Goal: Task Accomplishment & Management: Manage account settings

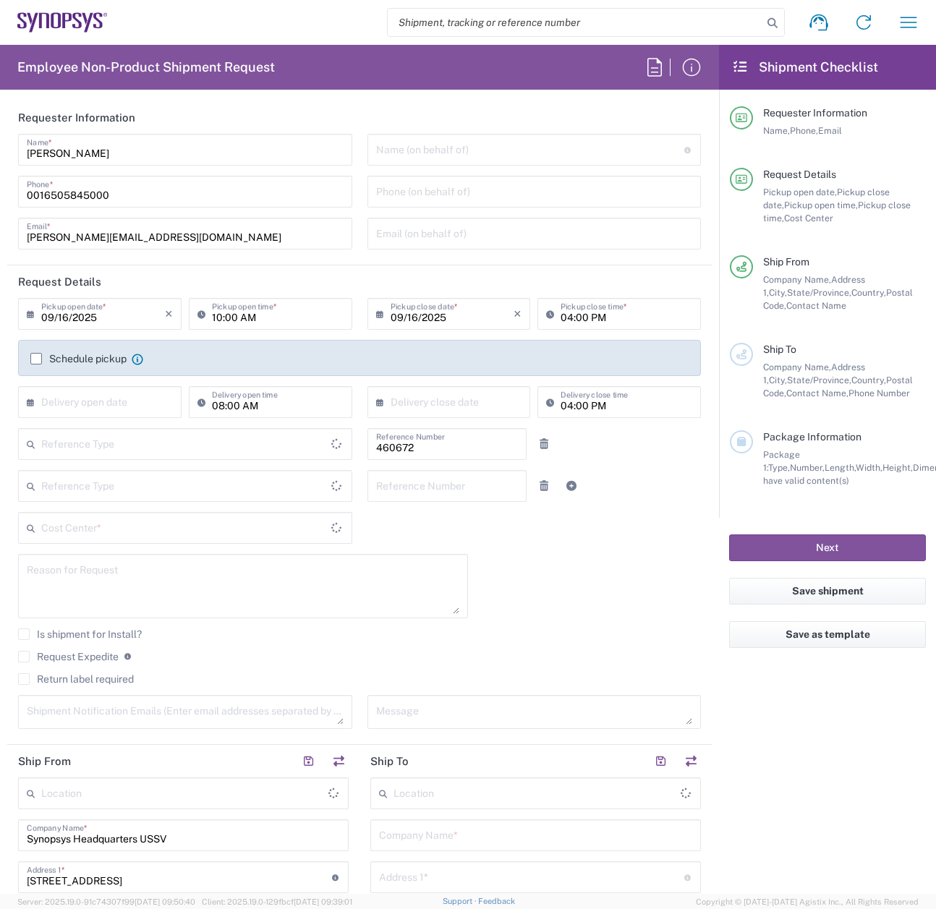
type input "US01, FIN, Distri 460672"
type input "[GEOGRAPHIC_DATA]"
type input "Delivered at Place"
type input "Department"
type input "[US_STATE]"
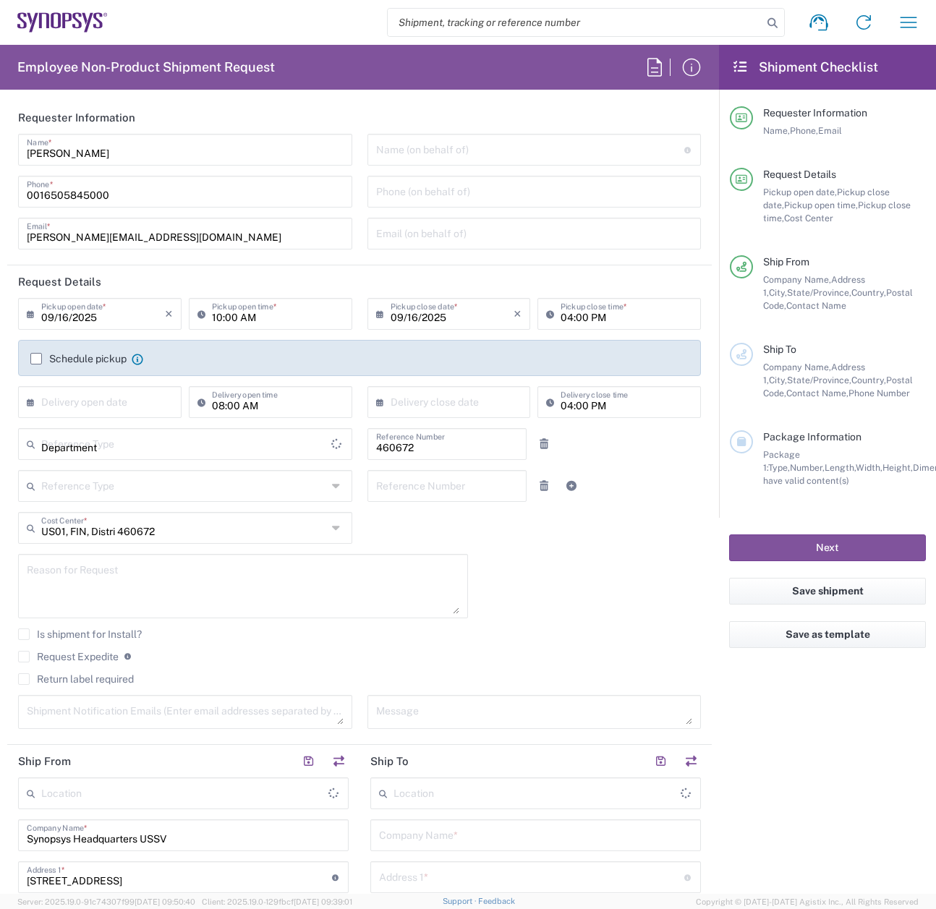
type input "[GEOGRAPHIC_DATA]"
type input "Headquarters USSV"
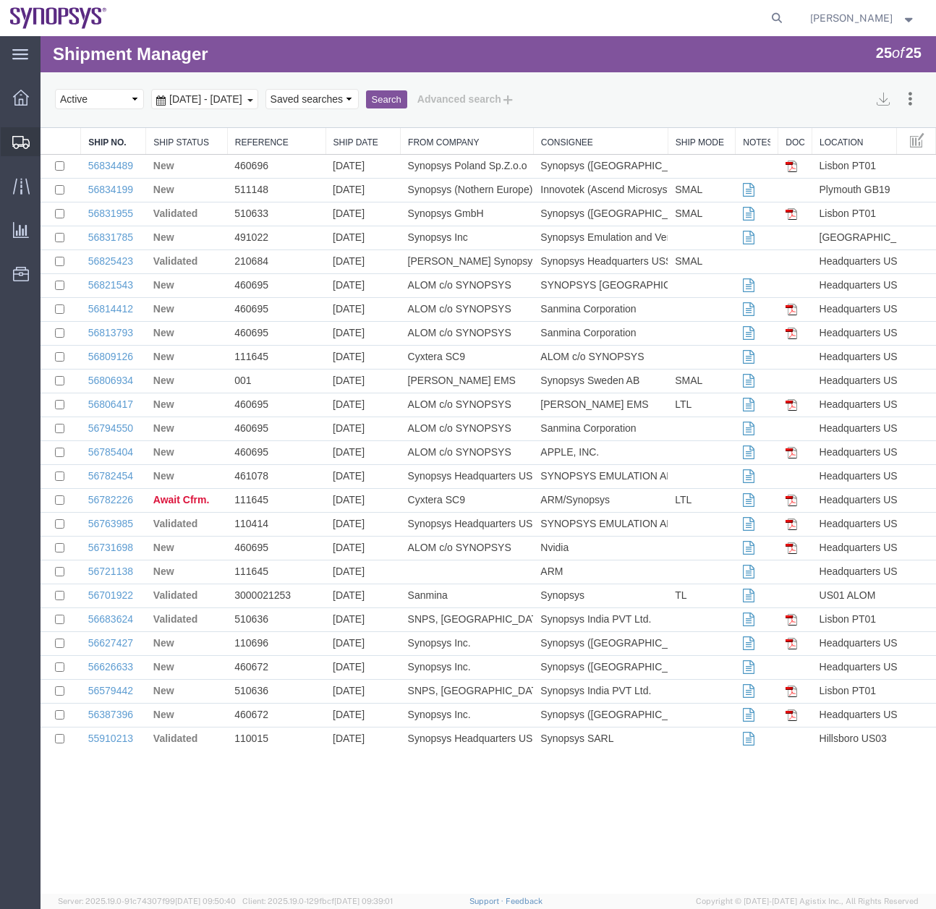
click at [0, 0] on span "Create Shipment" at bounding box center [0, 0] width 0 height 0
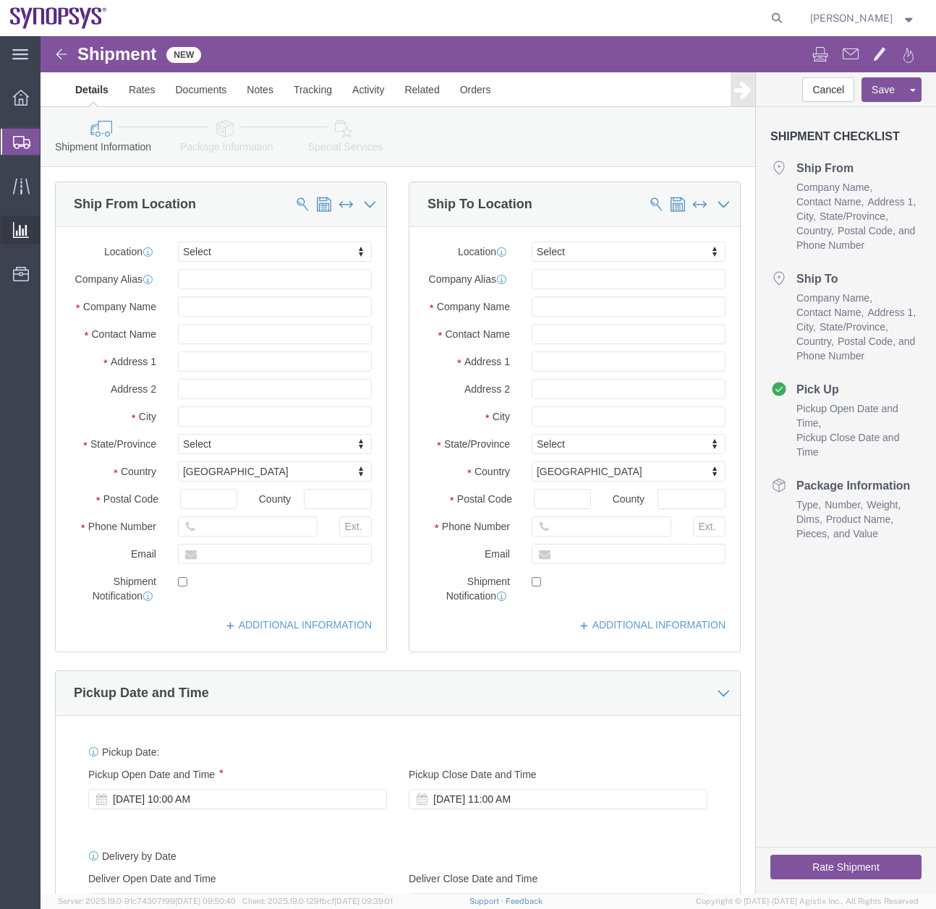
select select
click at [12, 137] on div at bounding box center [21, 142] width 40 height 26
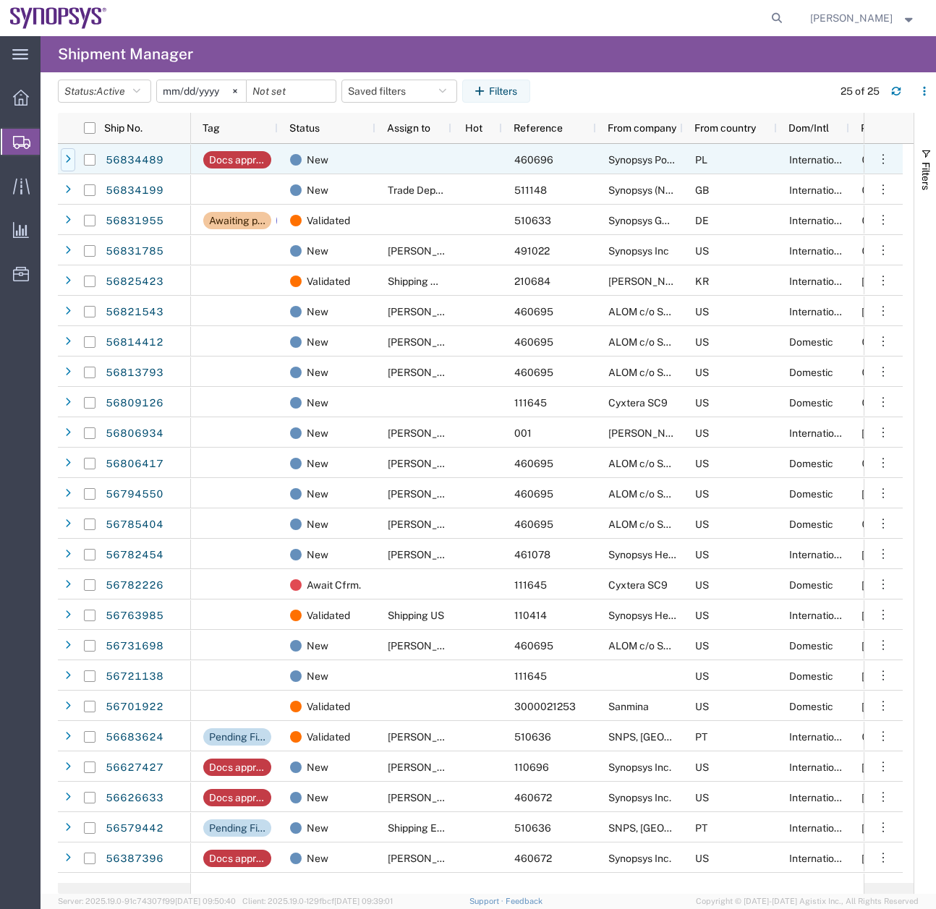
click at [66, 159] on icon at bounding box center [68, 160] width 6 height 10
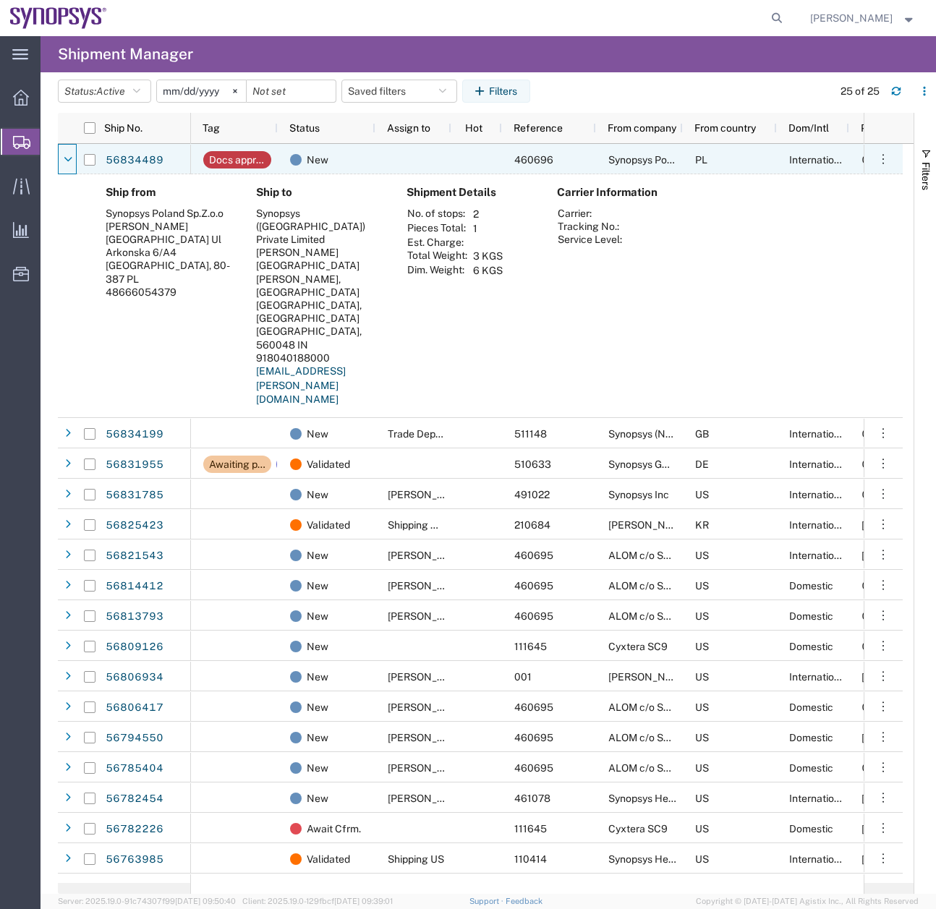
click at [66, 159] on icon at bounding box center [68, 160] width 8 height 10
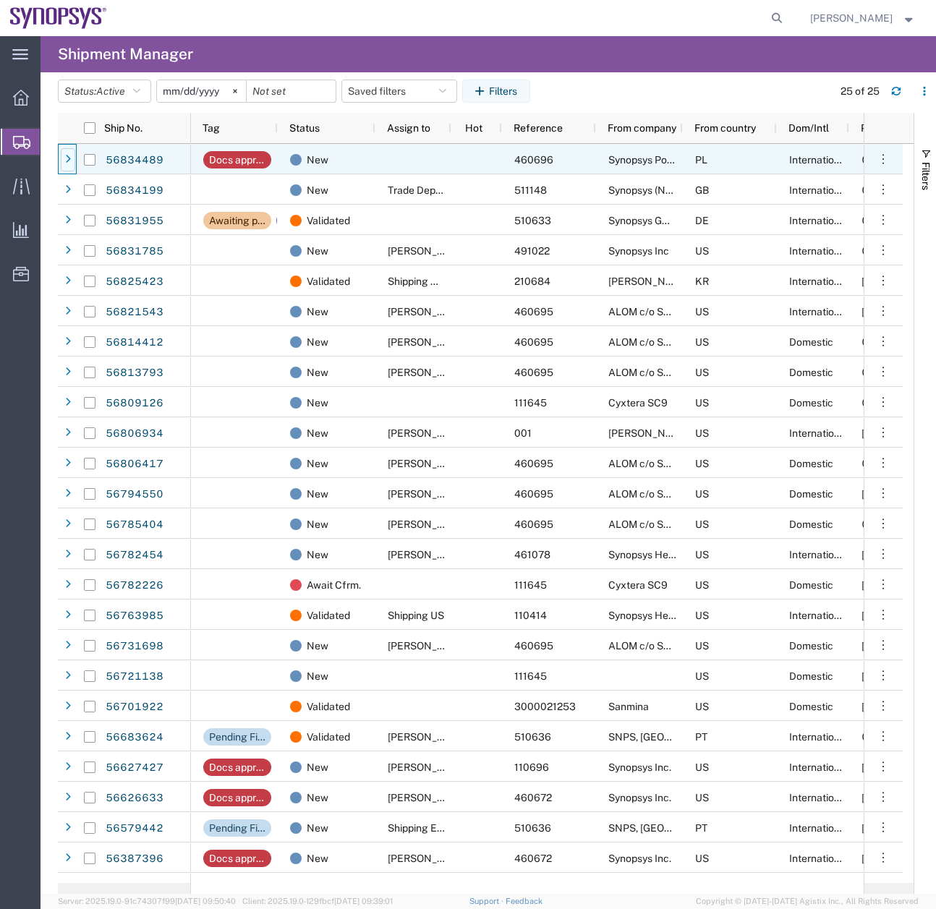
click at [72, 164] on div at bounding box center [68, 159] width 14 height 23
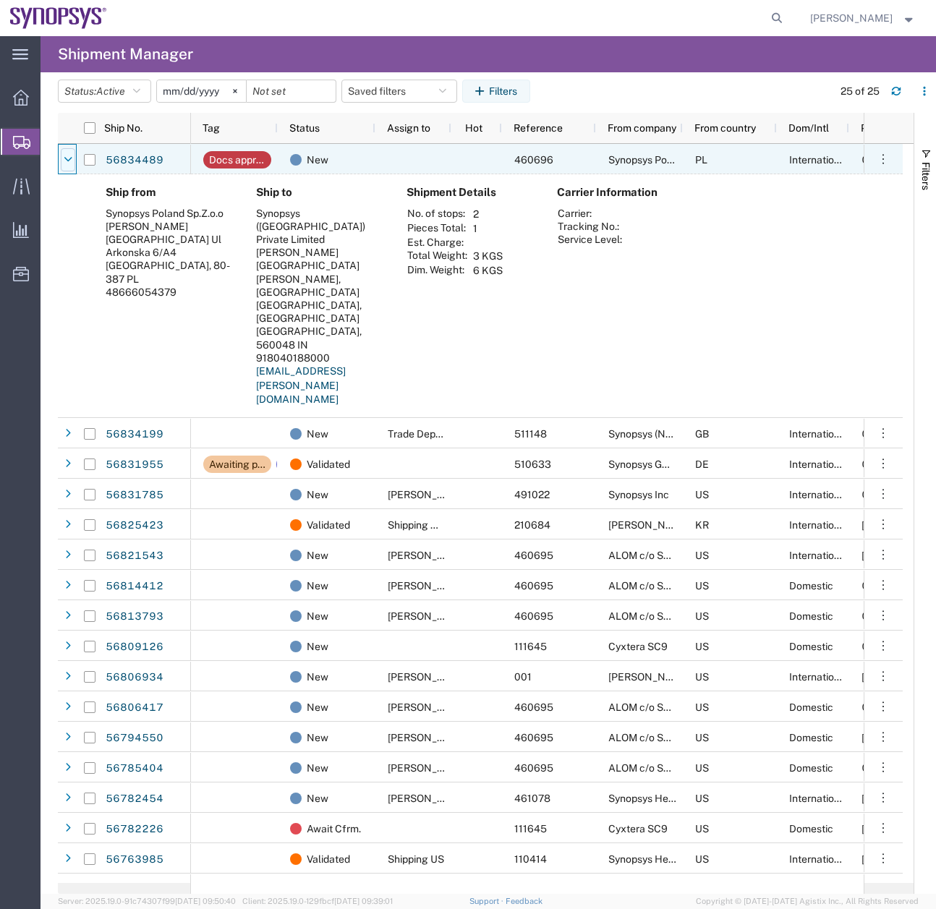
click at [72, 164] on icon at bounding box center [68, 160] width 8 height 10
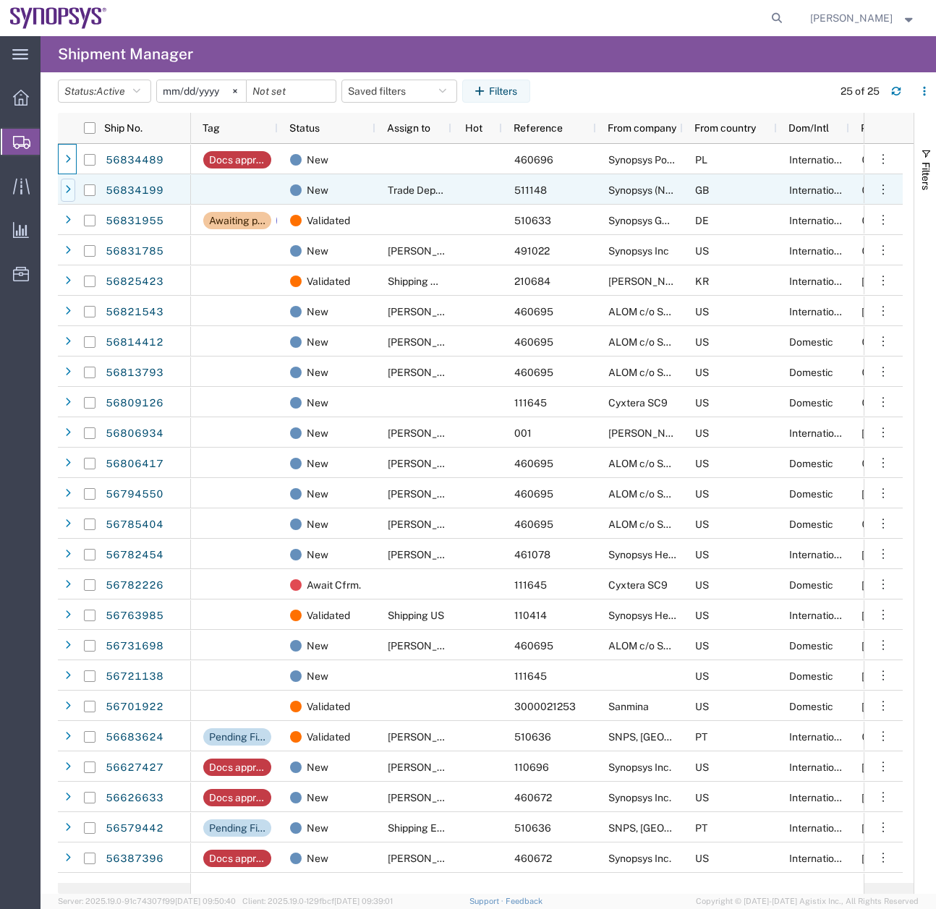
click at [74, 192] on div at bounding box center [68, 190] width 14 height 23
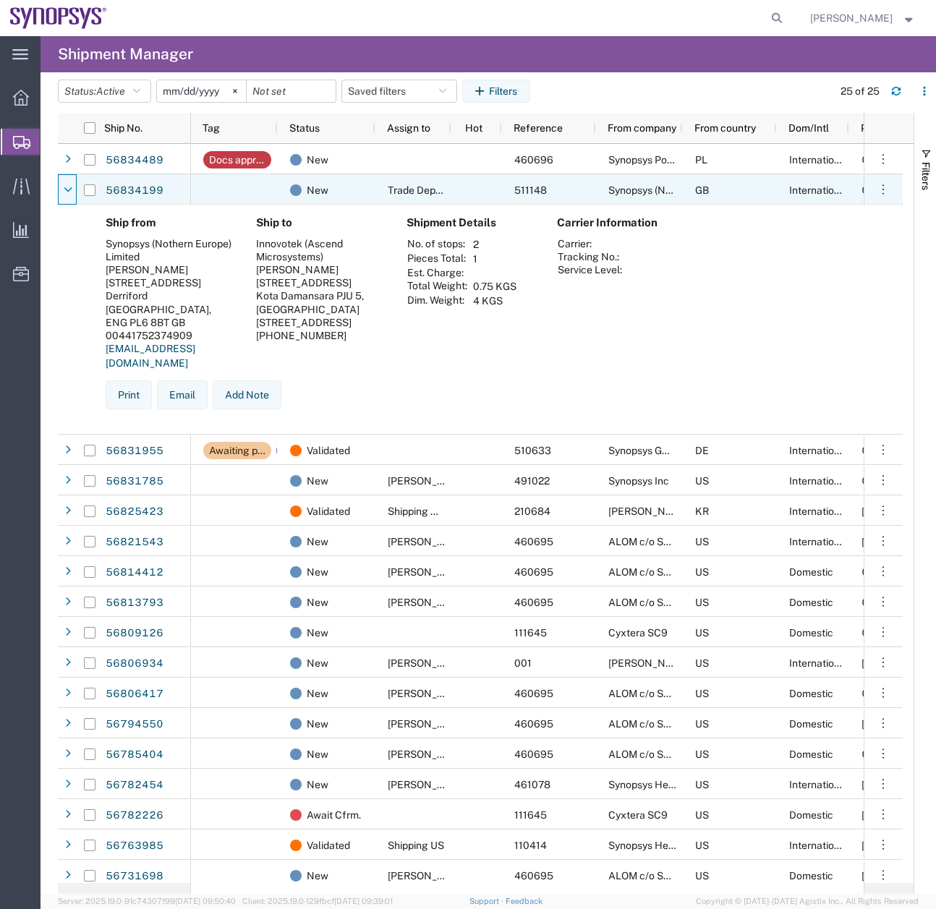
click at [74, 192] on div at bounding box center [68, 190] width 14 height 23
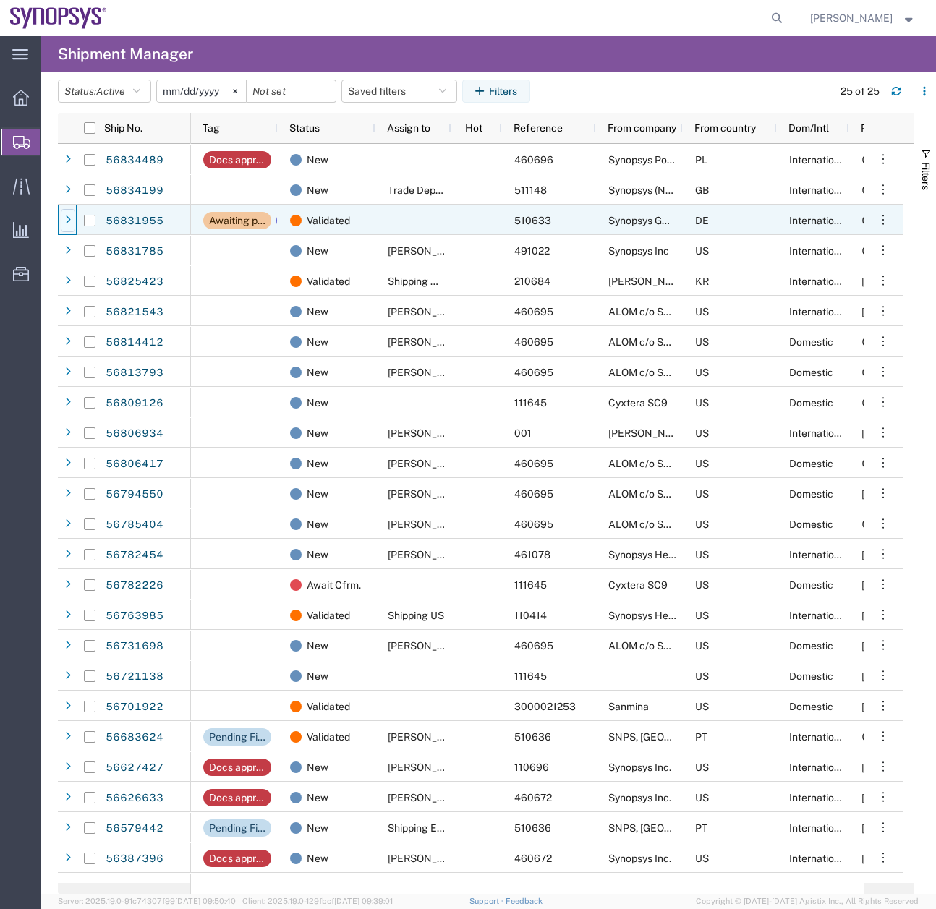
click at [73, 219] on div at bounding box center [68, 220] width 14 height 23
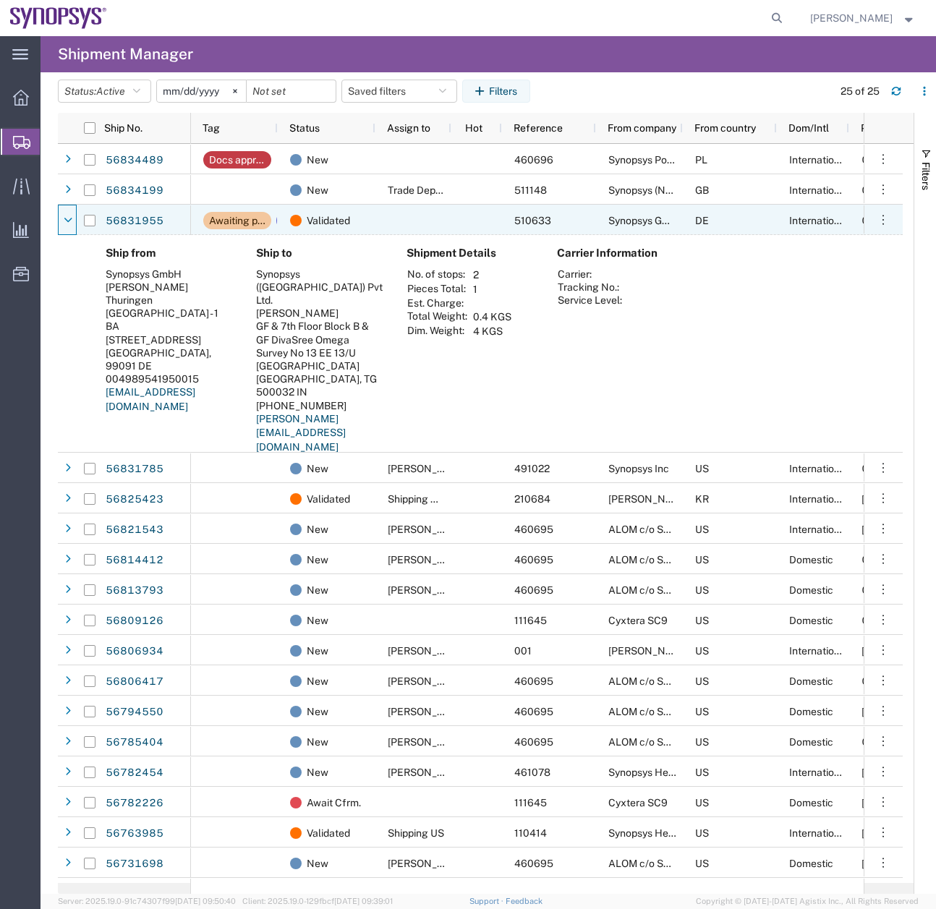
click at [73, 219] on div at bounding box center [68, 220] width 14 height 23
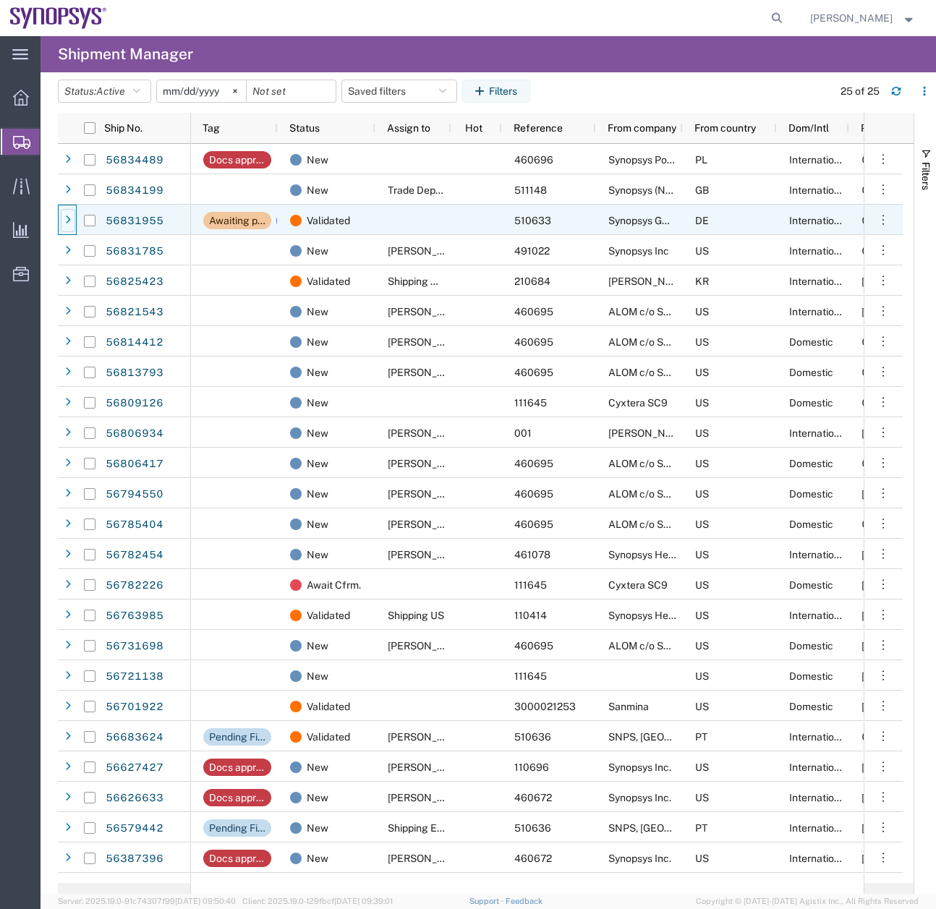
click at [73, 219] on div at bounding box center [68, 220] width 14 height 23
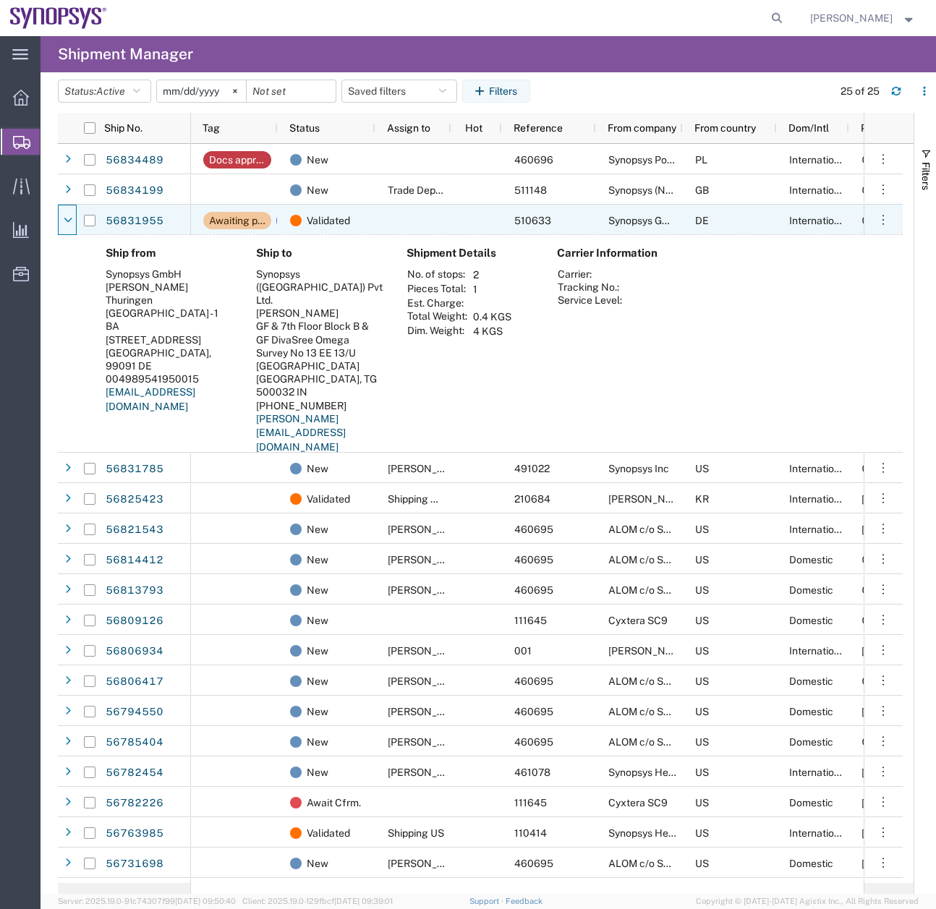
click at [73, 219] on div at bounding box center [68, 220] width 14 height 23
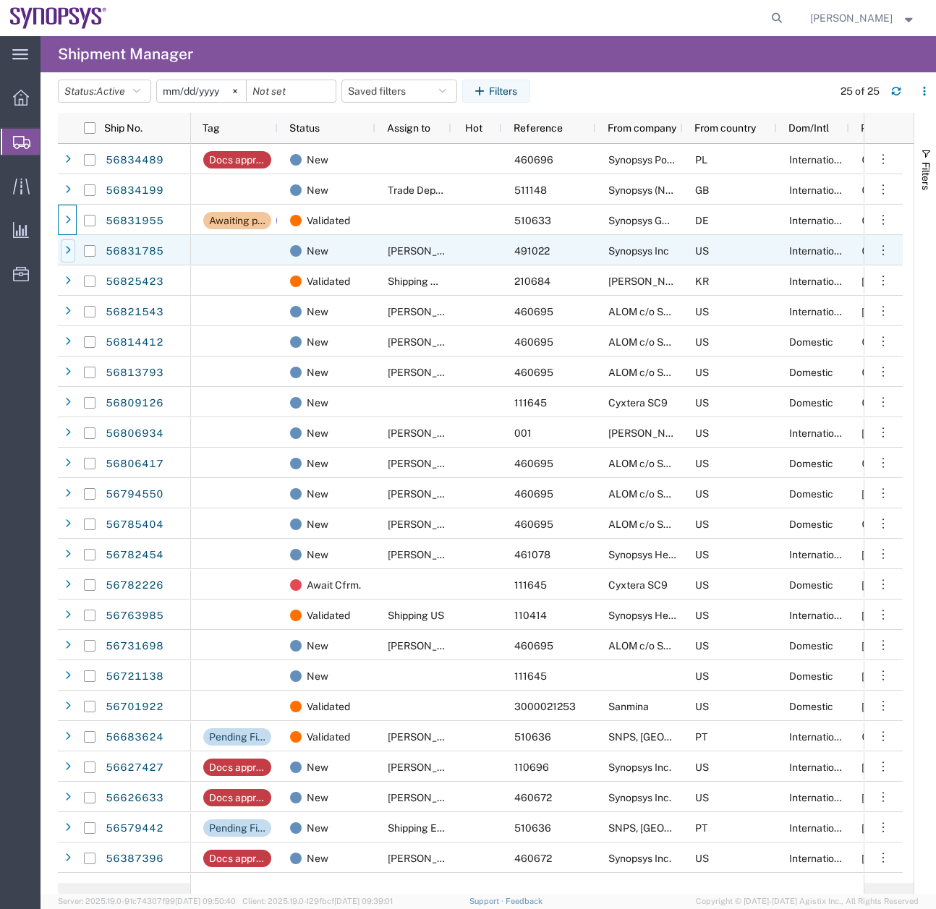
click at [65, 252] on icon at bounding box center [68, 251] width 6 height 10
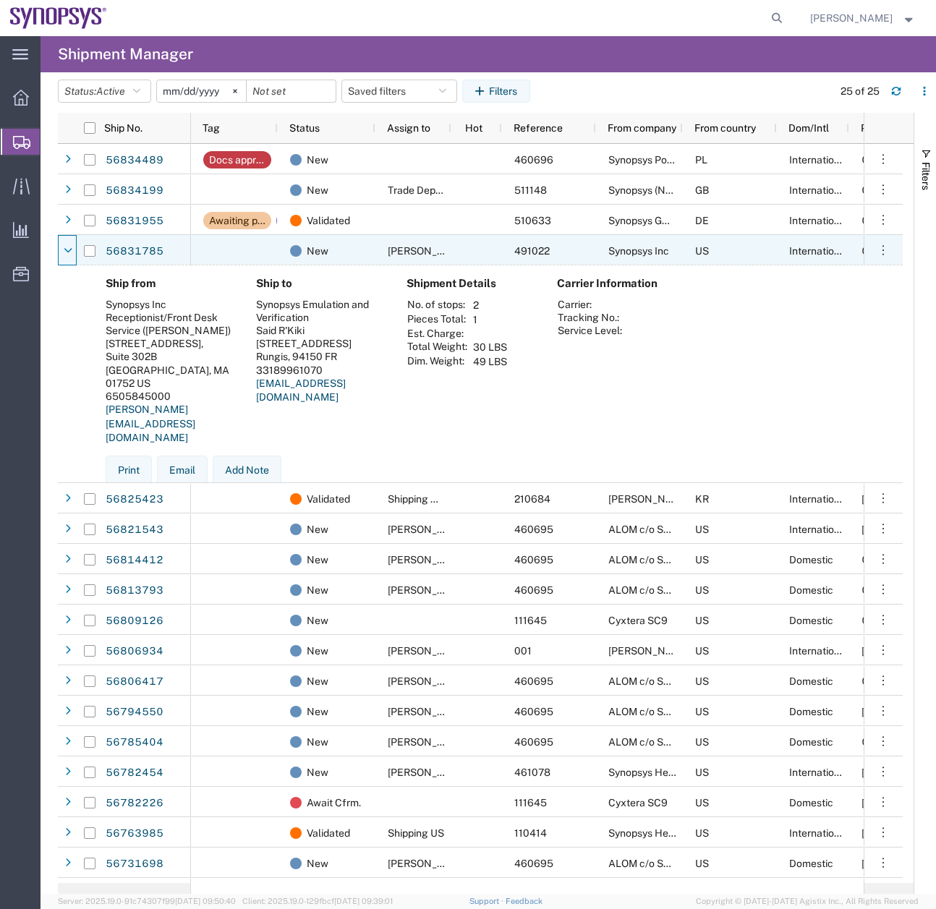
click at [65, 252] on icon at bounding box center [68, 251] width 8 height 10
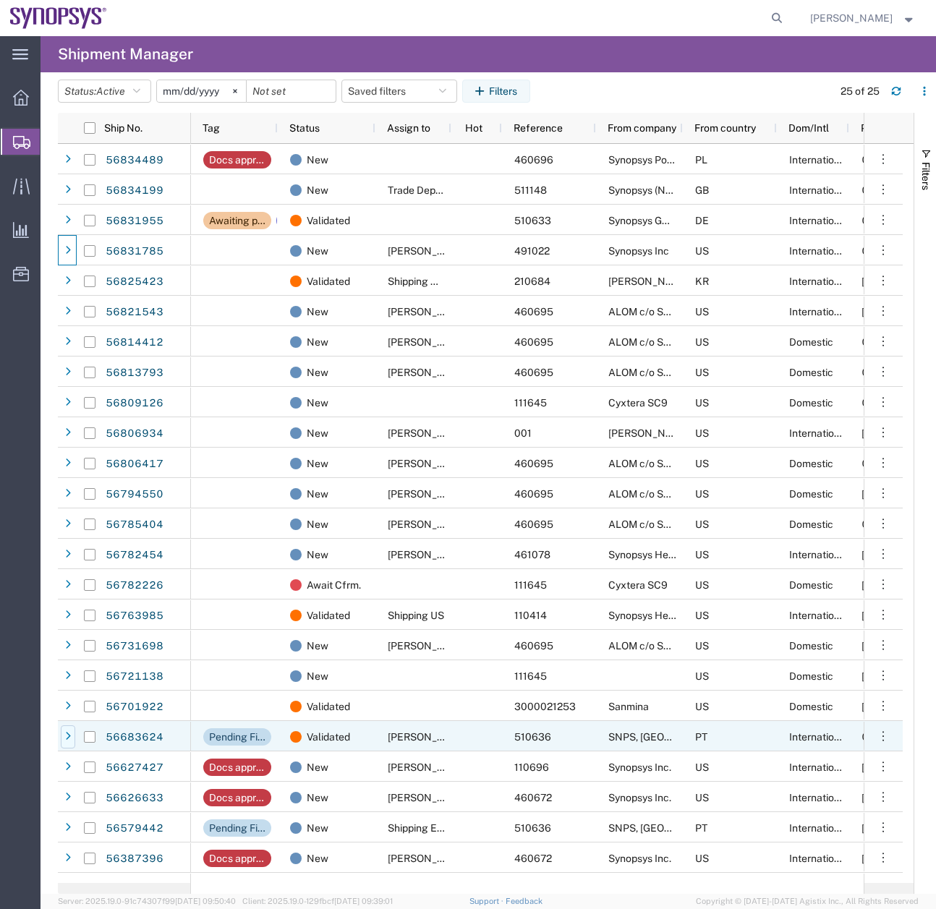
click at [69, 730] on div at bounding box center [68, 736] width 14 height 23
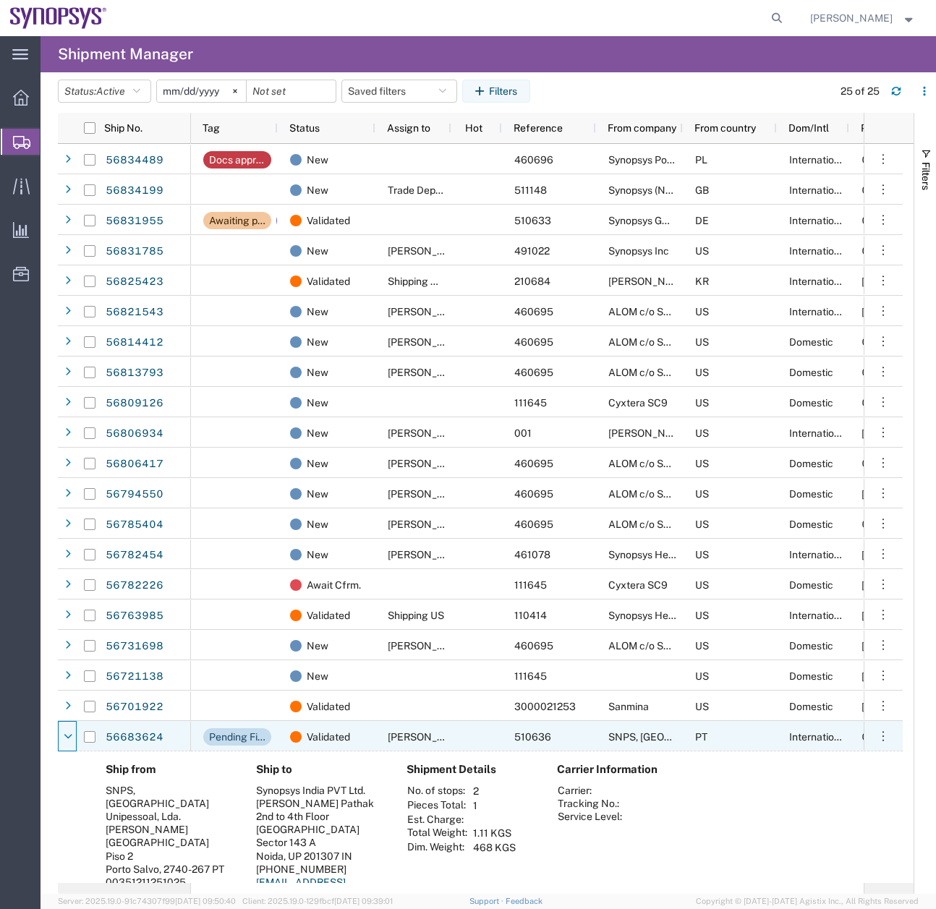
click at [69, 730] on div at bounding box center [68, 736] width 14 height 23
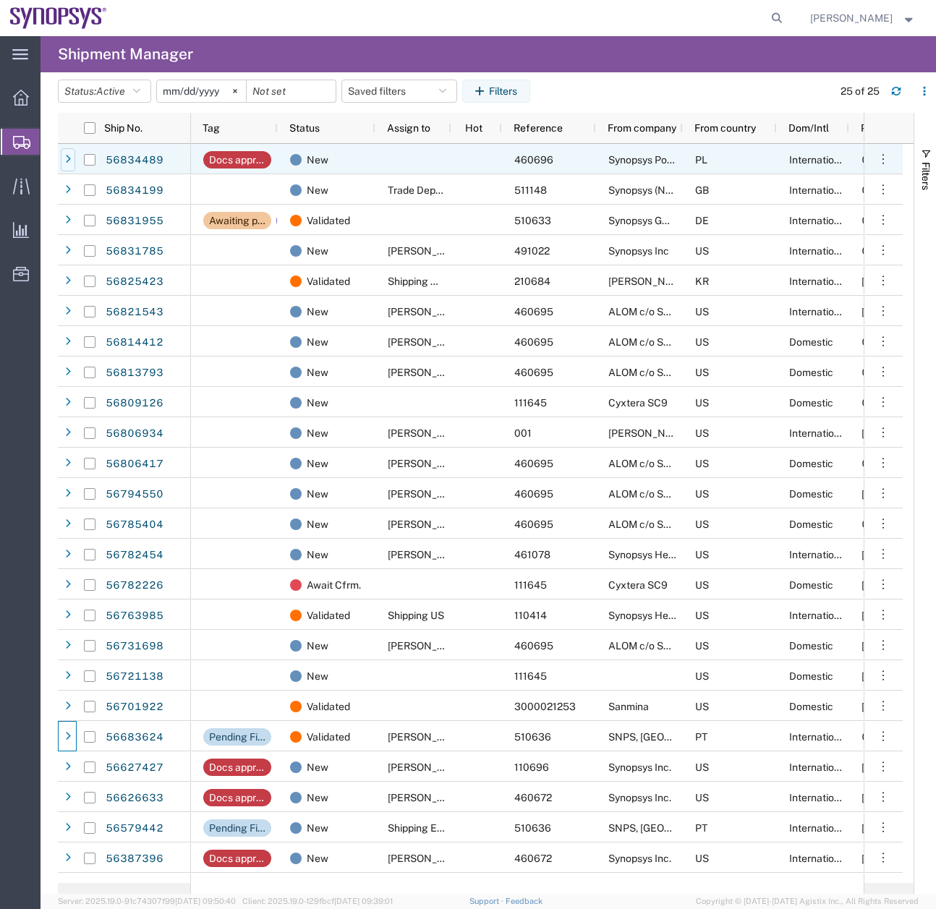
click at [72, 155] on div at bounding box center [68, 159] width 14 height 23
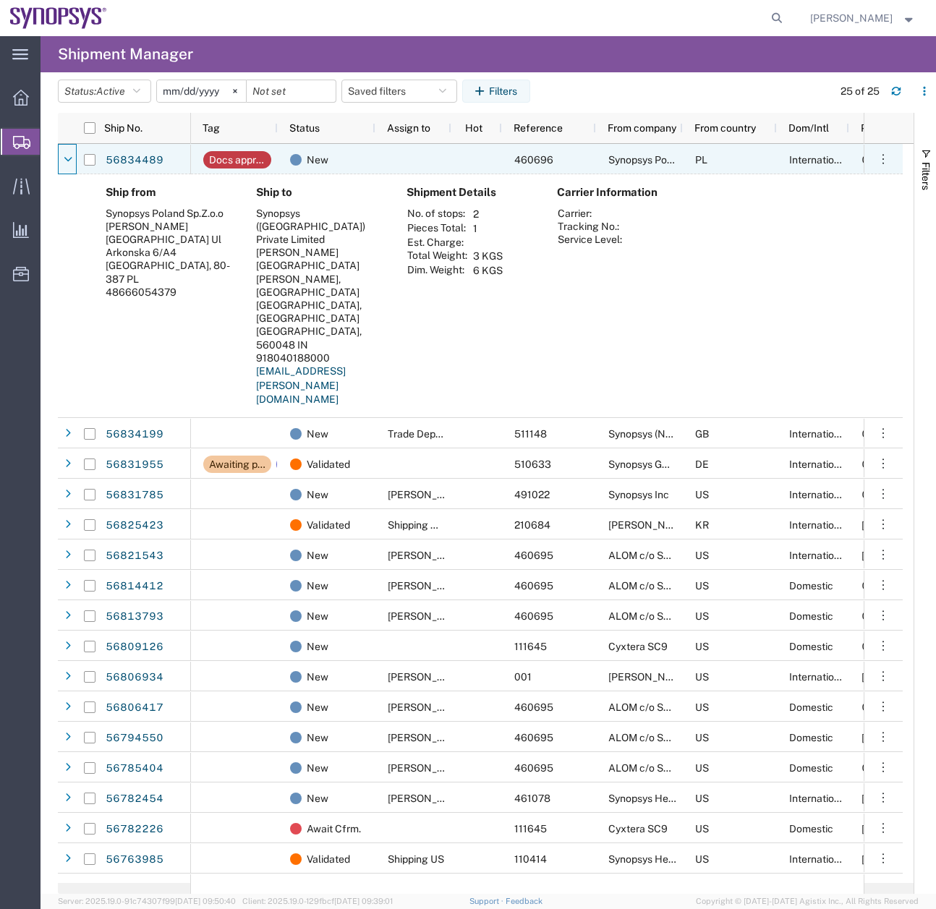
click at [72, 155] on div at bounding box center [68, 159] width 14 height 23
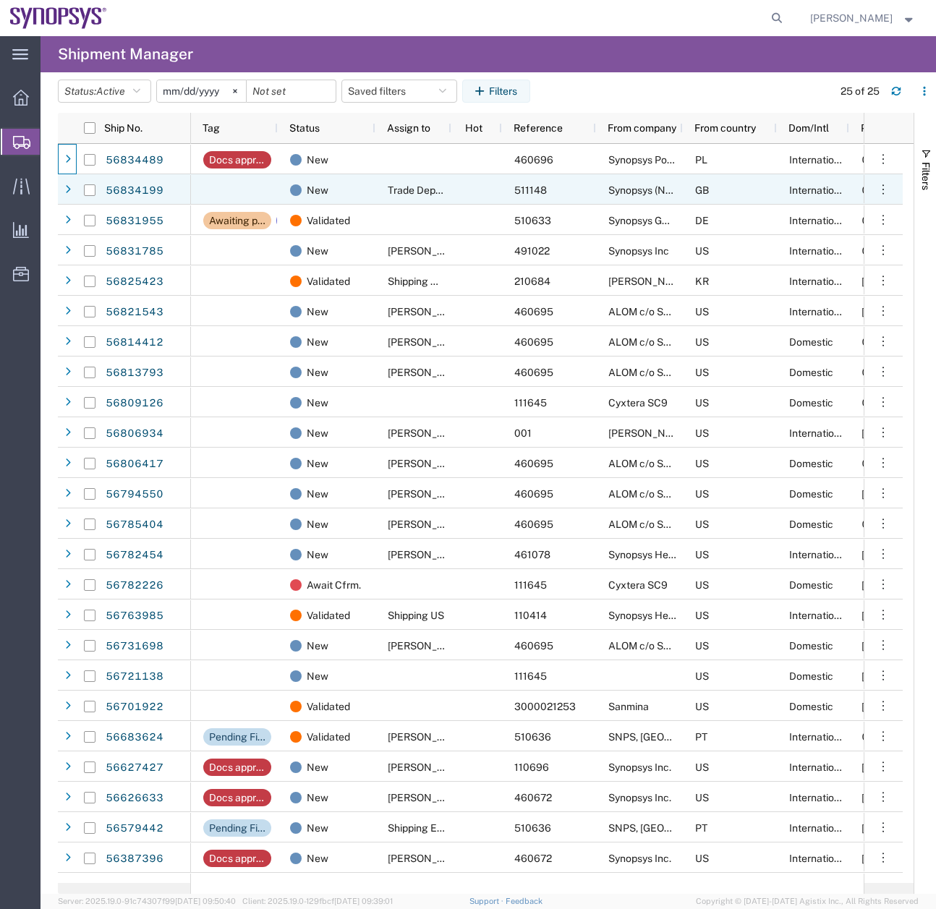
click at [77, 191] on div at bounding box center [89, 190] width 27 height 30
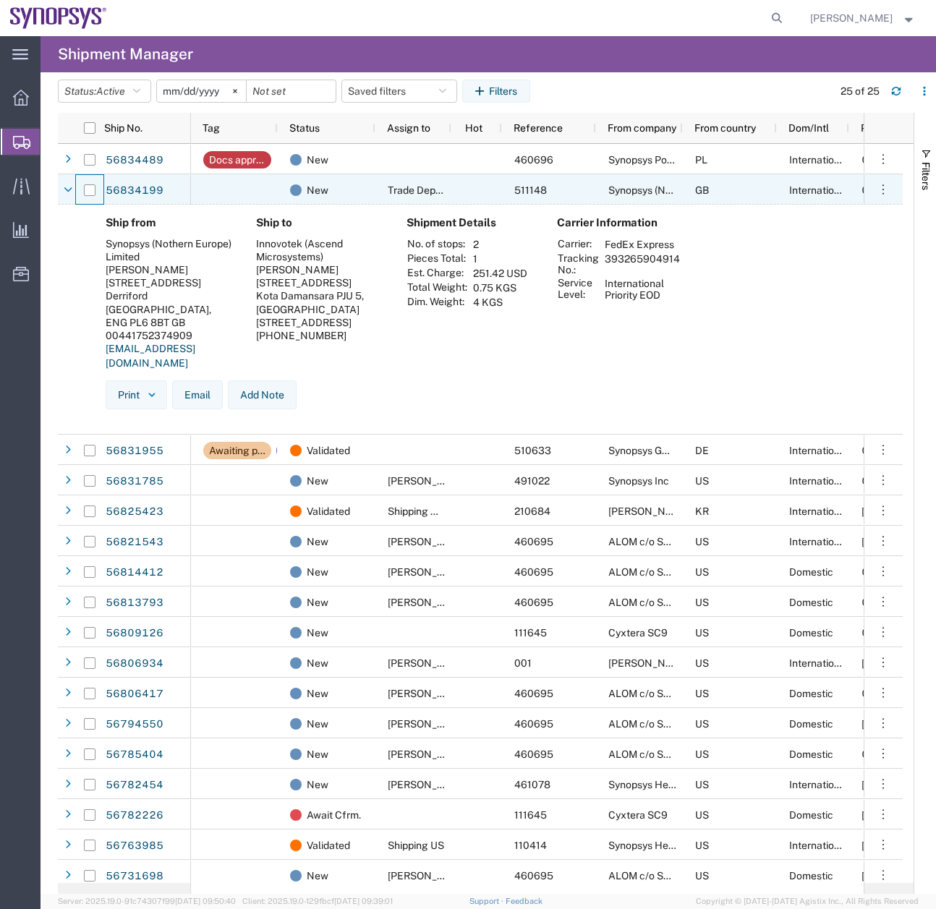
click at [77, 191] on div at bounding box center [89, 190] width 27 height 30
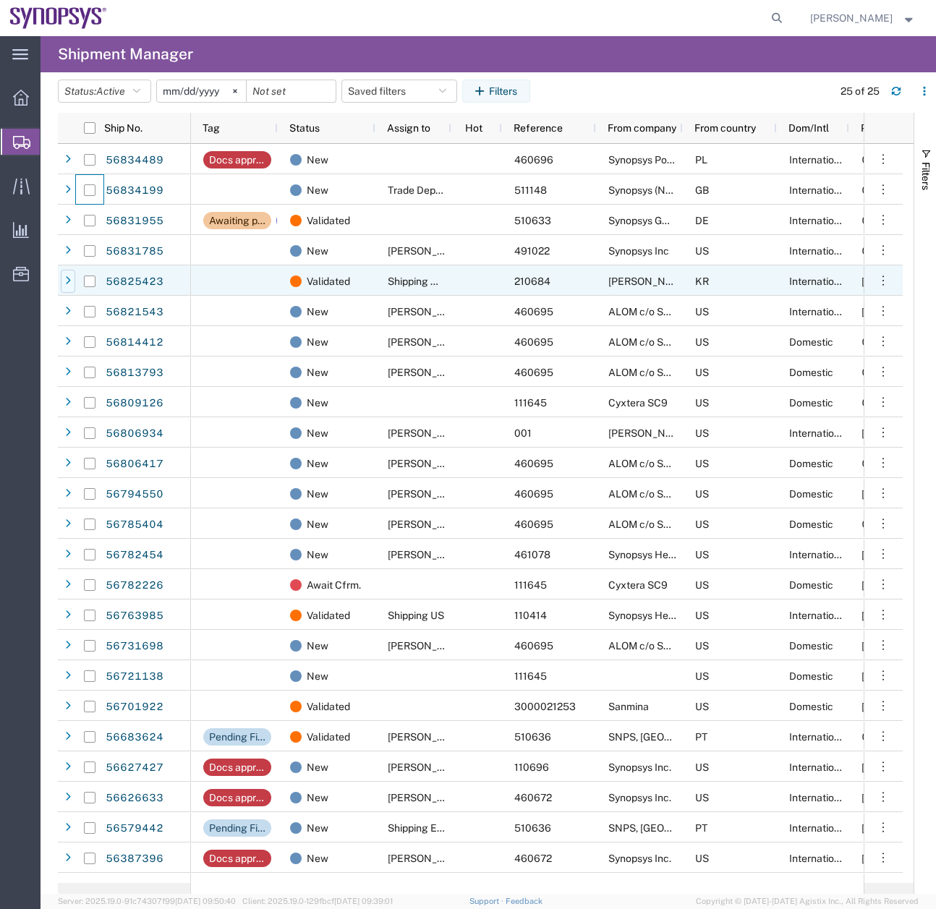
click at [62, 286] on div at bounding box center [68, 281] width 14 height 23
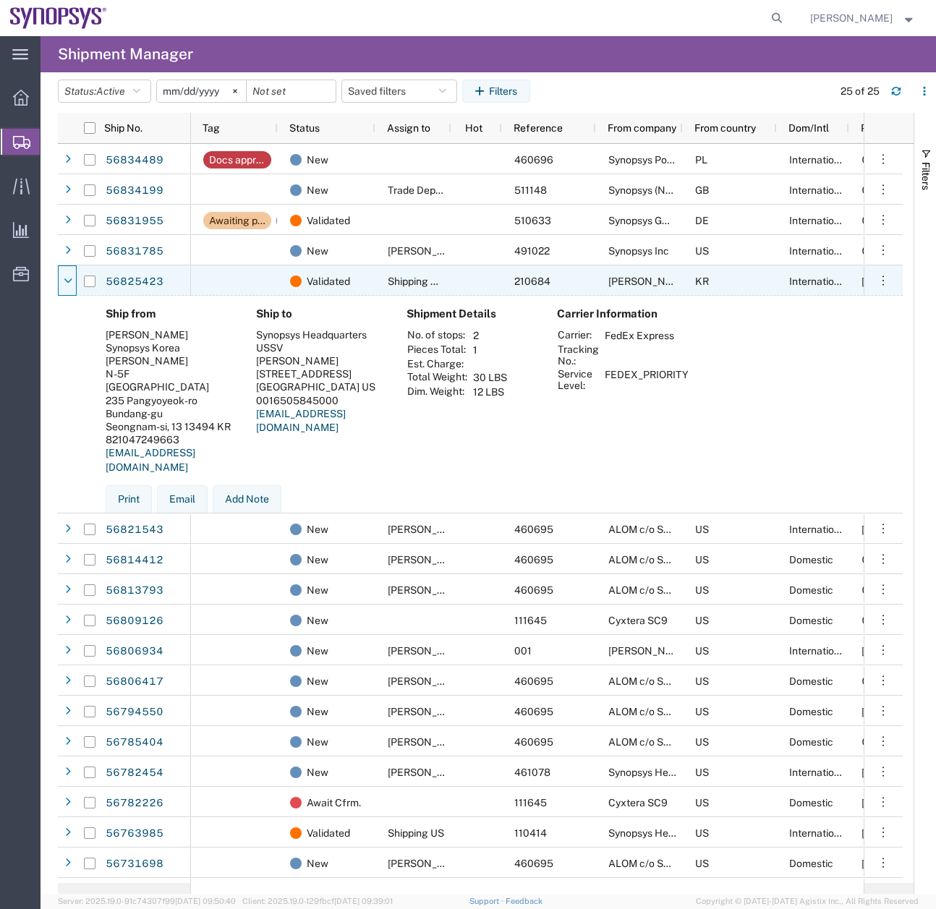
click at [62, 286] on div at bounding box center [68, 281] width 14 height 23
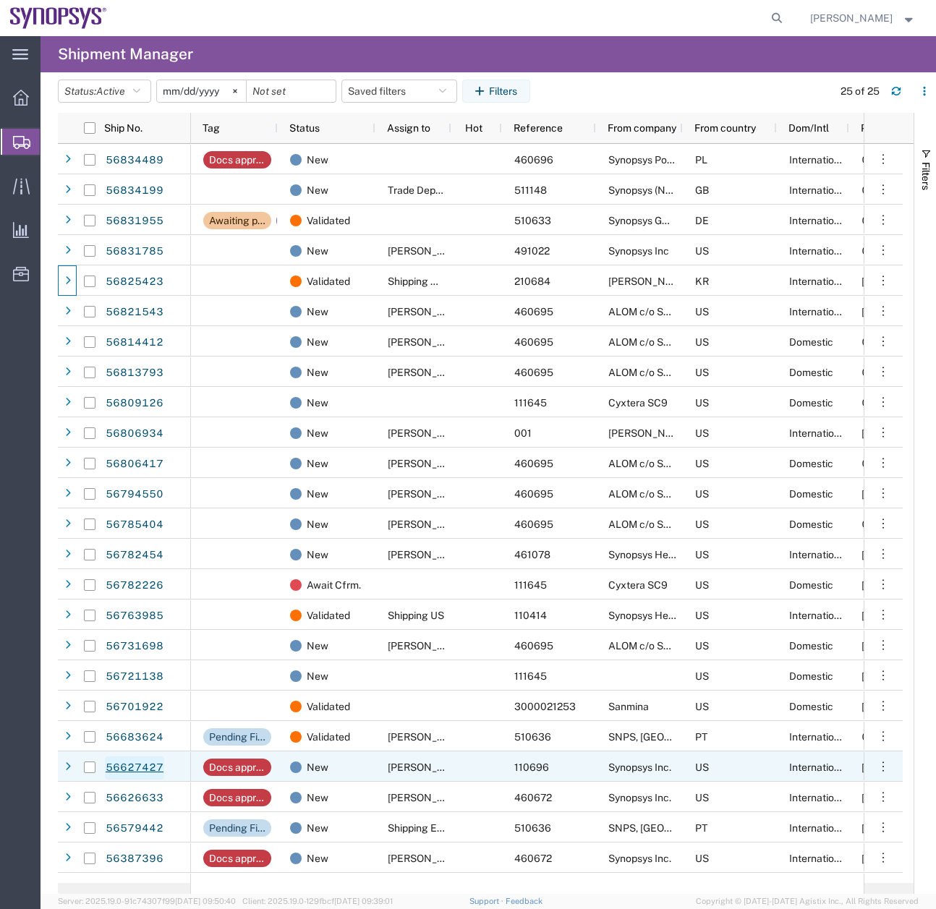
click at [136, 771] on link "56627427" at bounding box center [134, 767] width 59 height 23
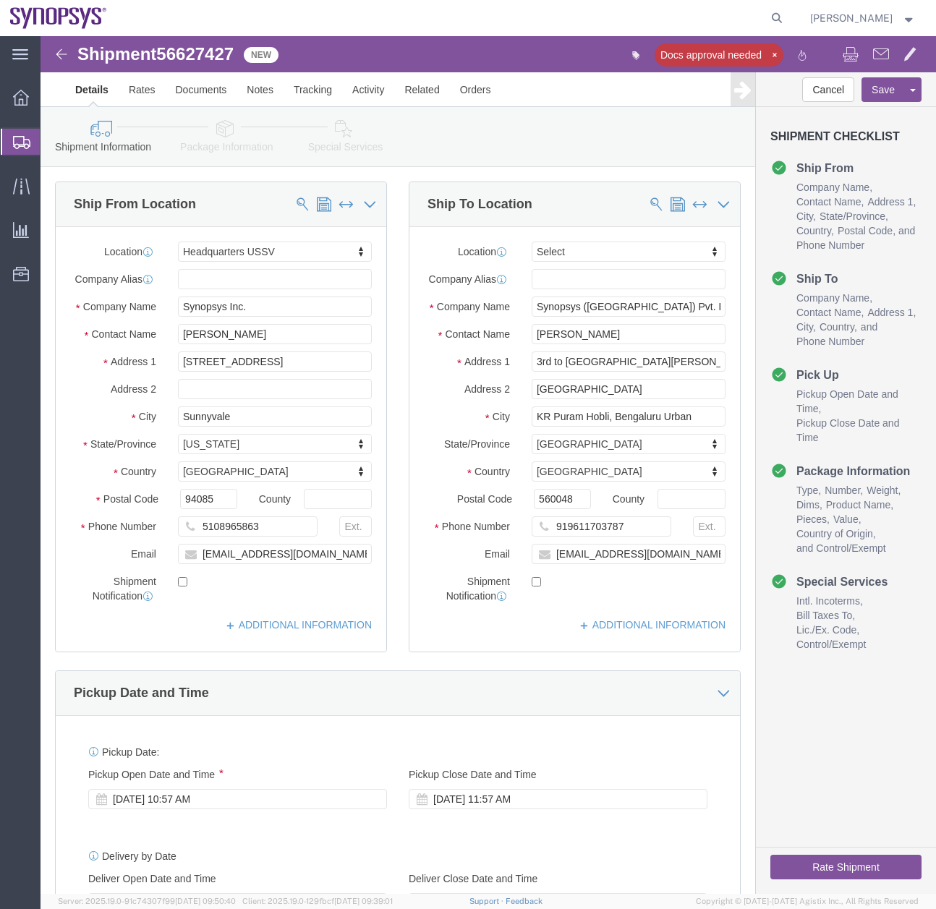
select select "63204"
select select
click div "[DATE] 10:57 AM"
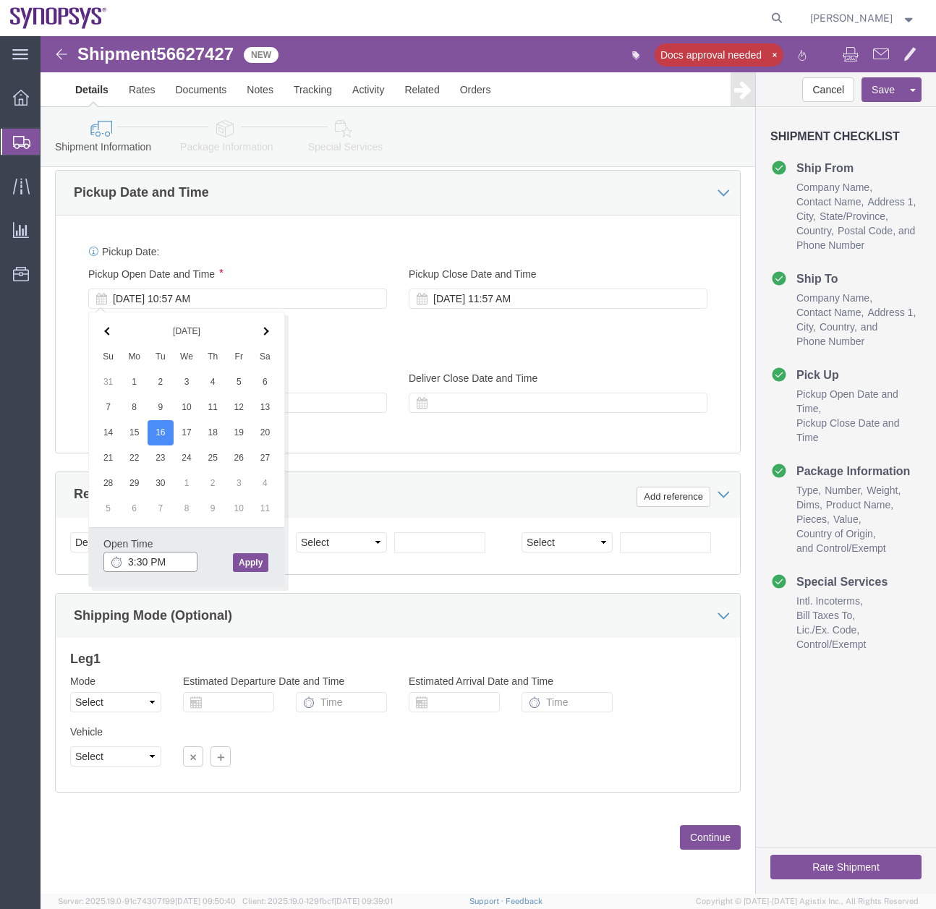
type input "3:30 PM"
click button "Apply"
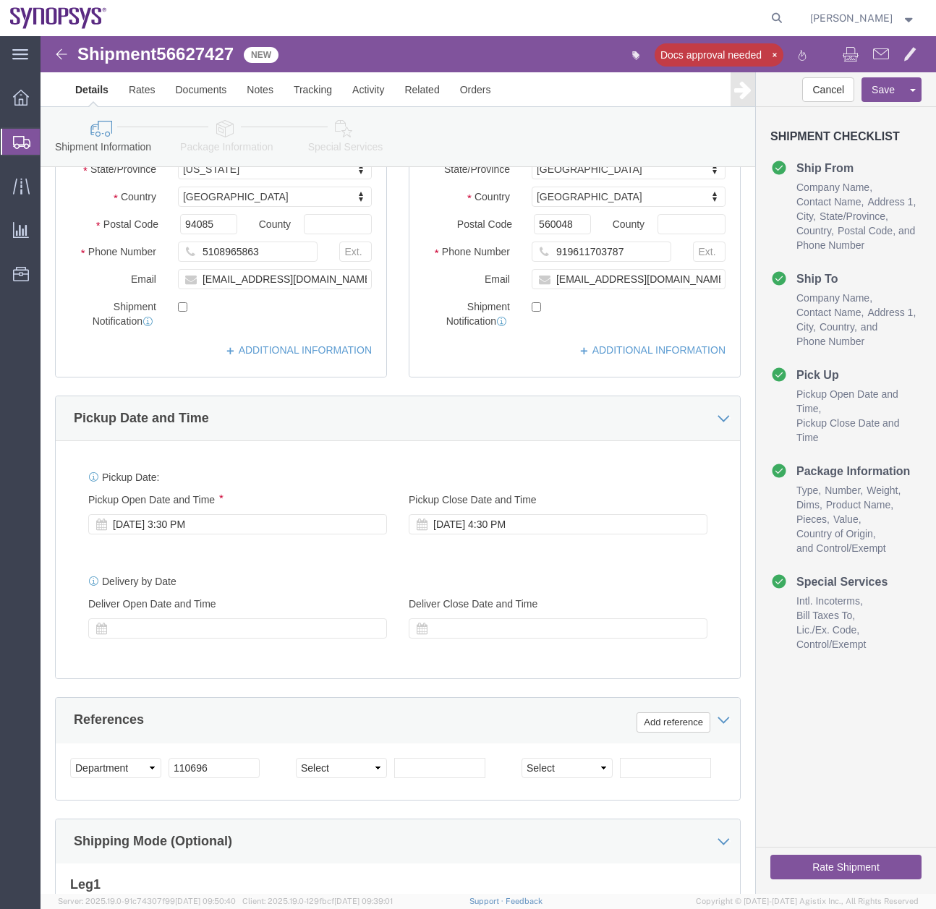
scroll to position [0, 0]
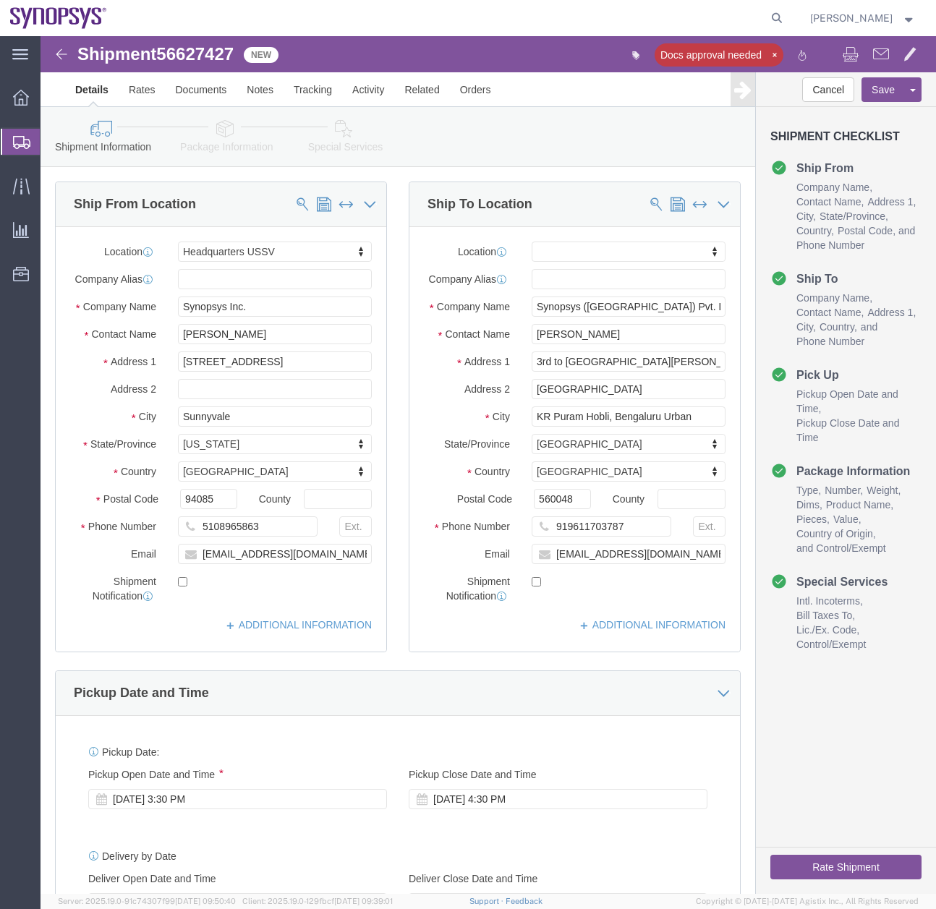
click icon
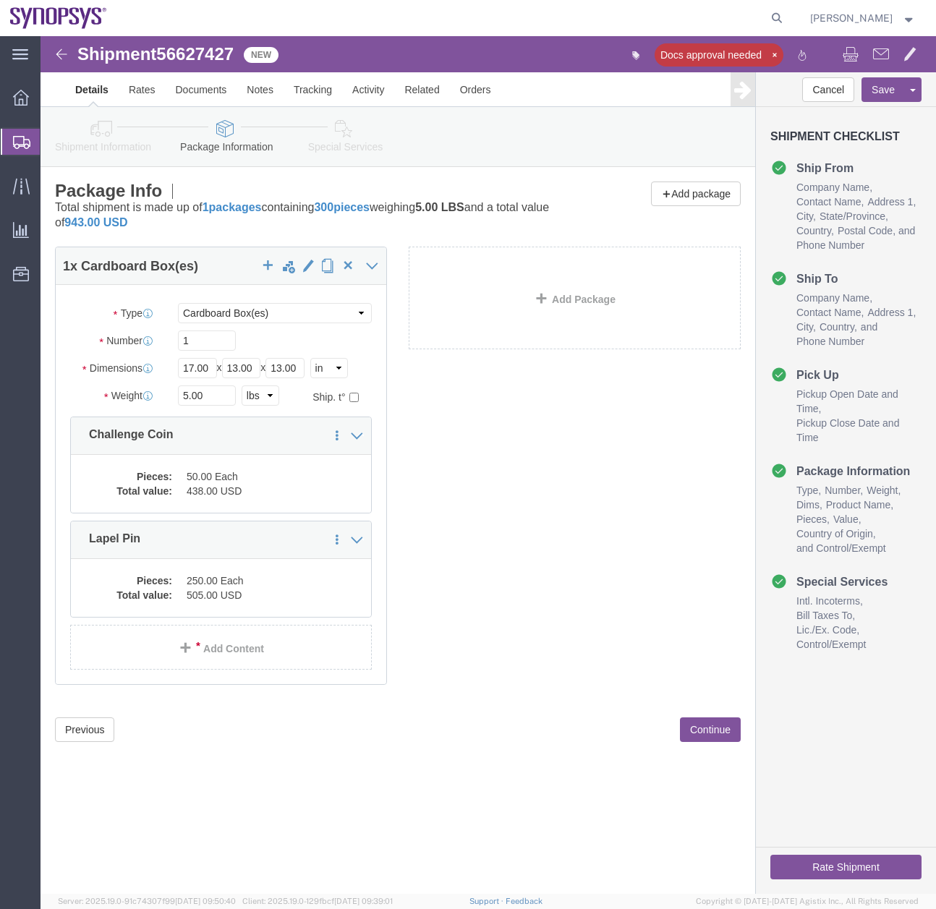
click icon
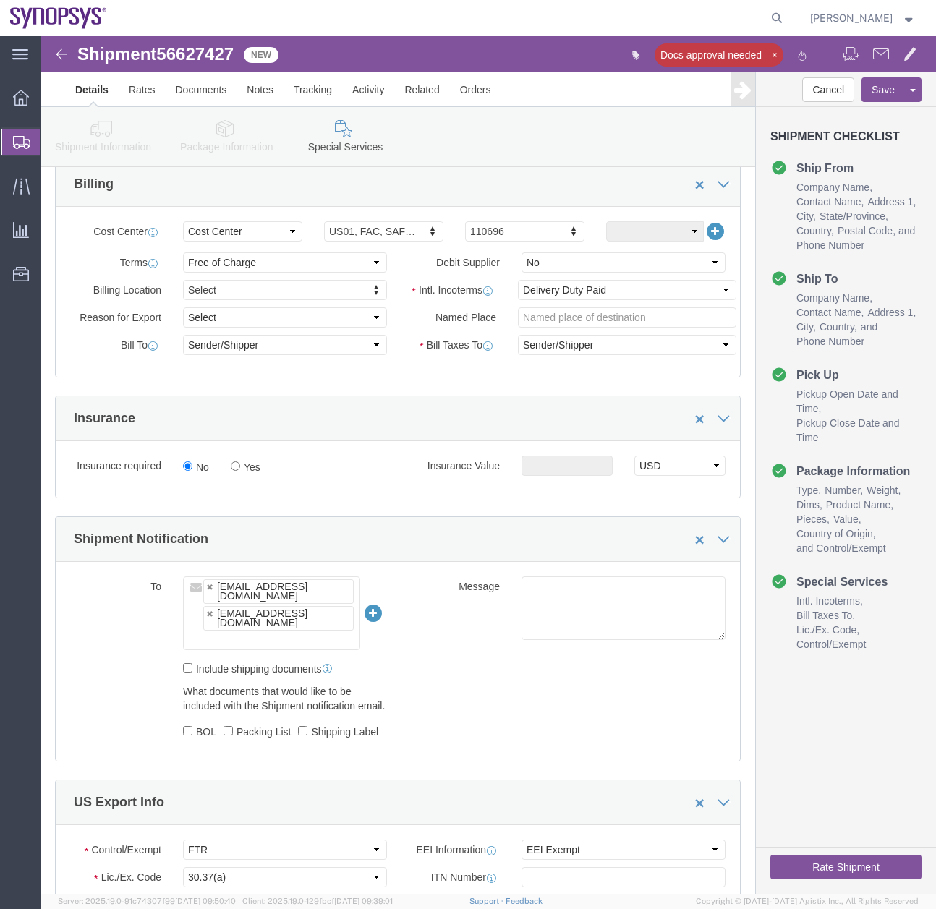
scroll to position [305, 0]
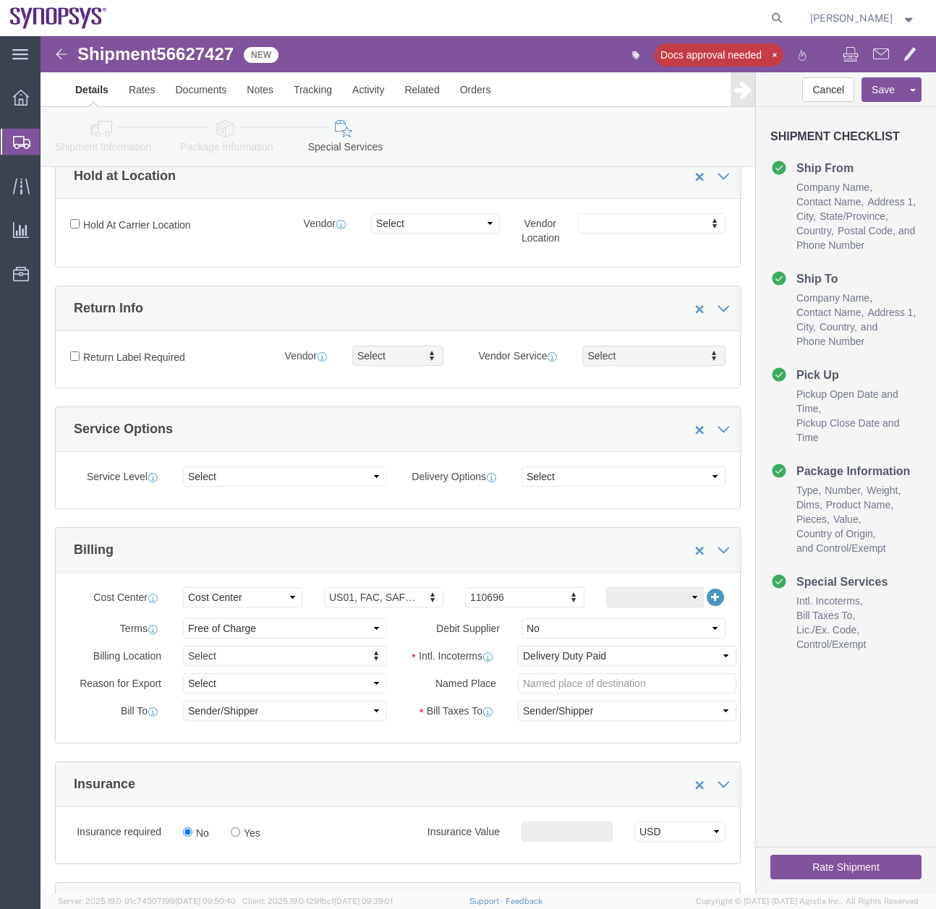
click icon
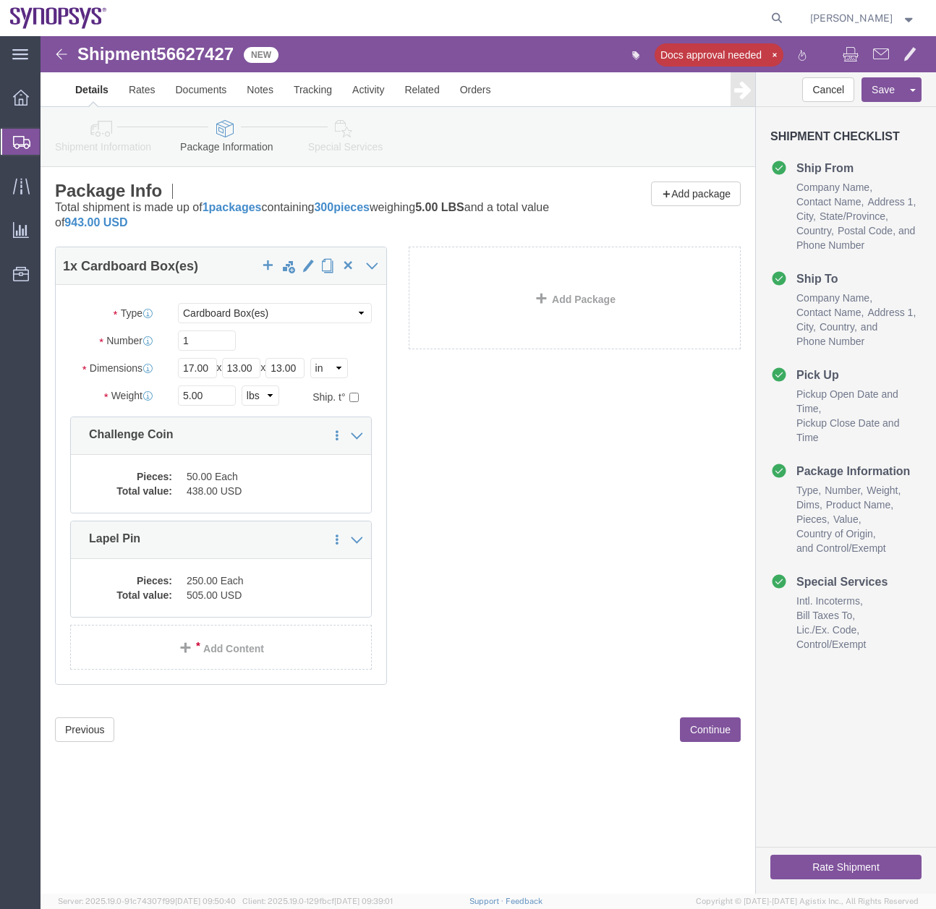
click icon
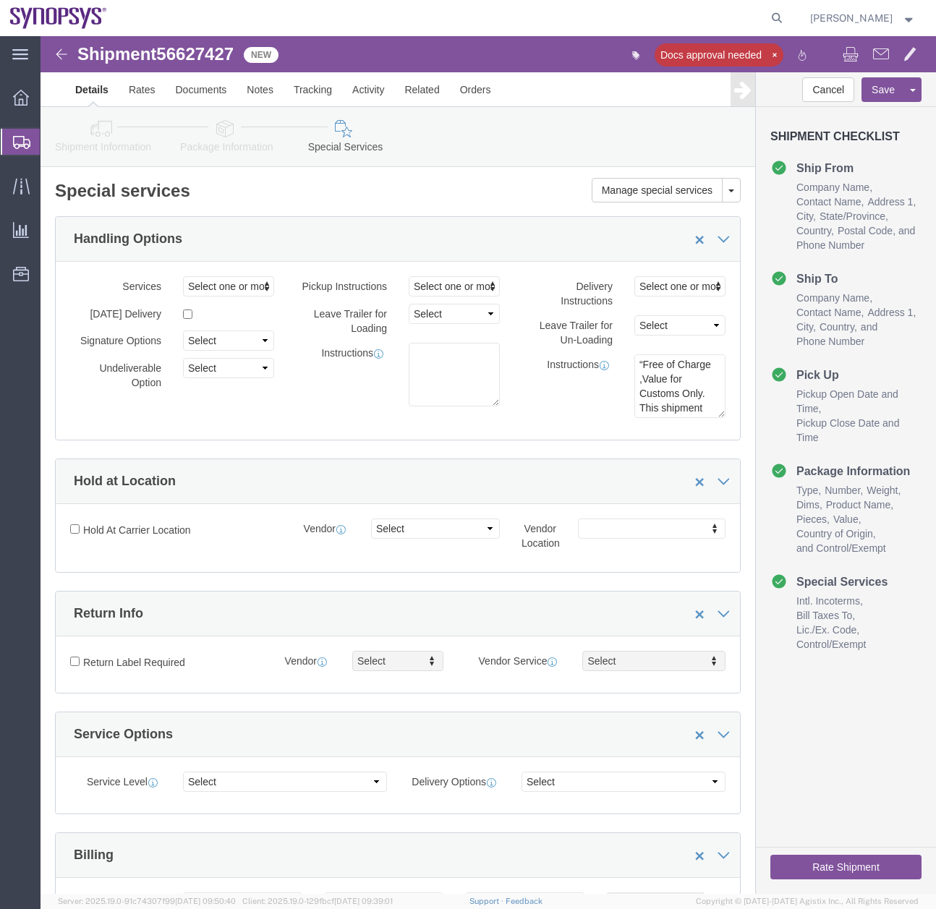
click div "Shipment Information Package Information Special Services"
click icon
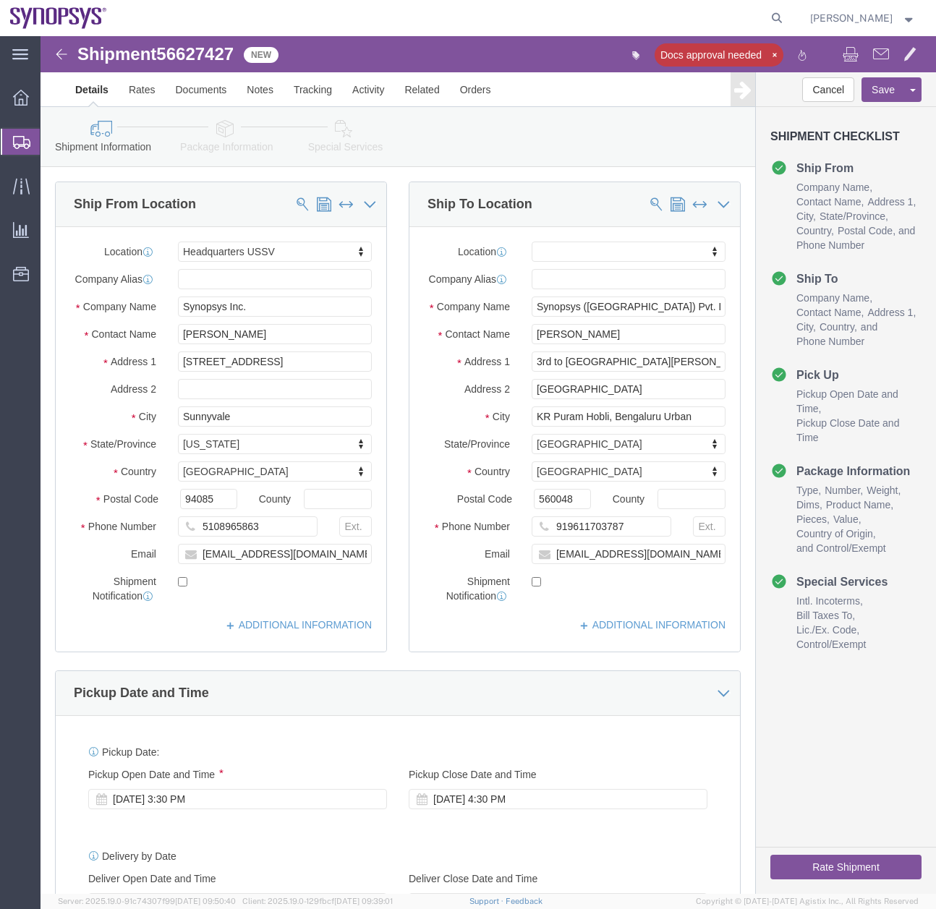
click icon
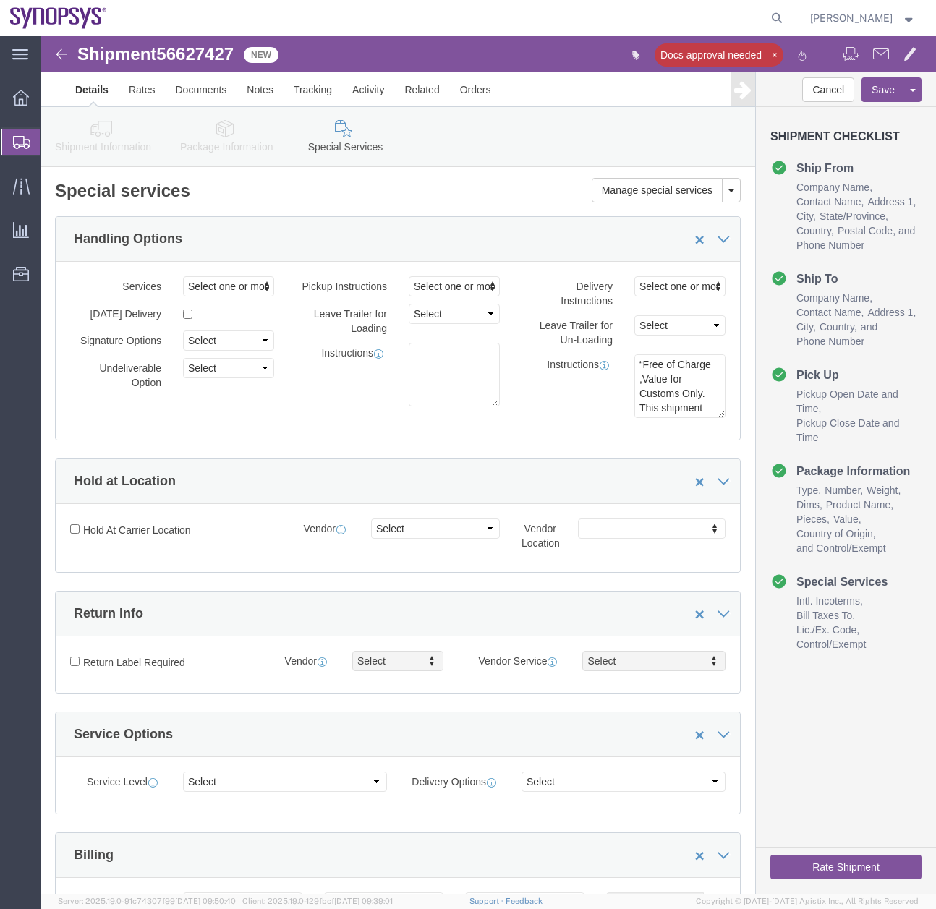
click button "Rate Shipment"
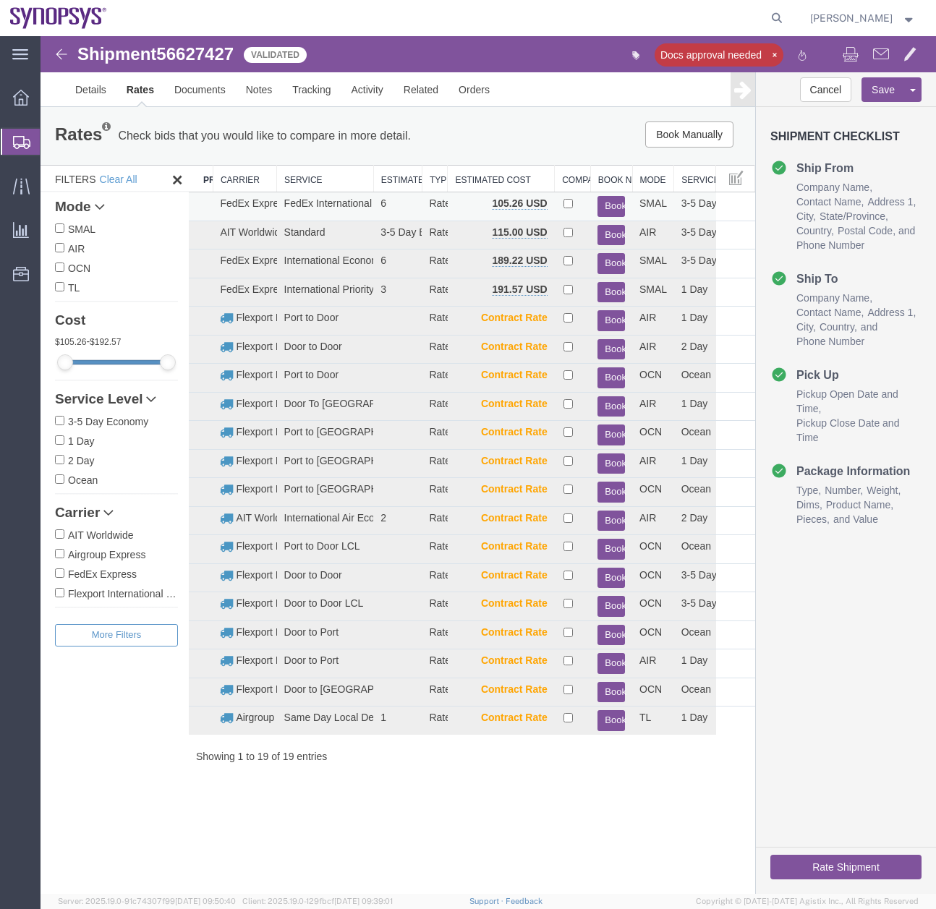
click at [608, 203] on button "Book" at bounding box center [610, 206] width 27 height 21
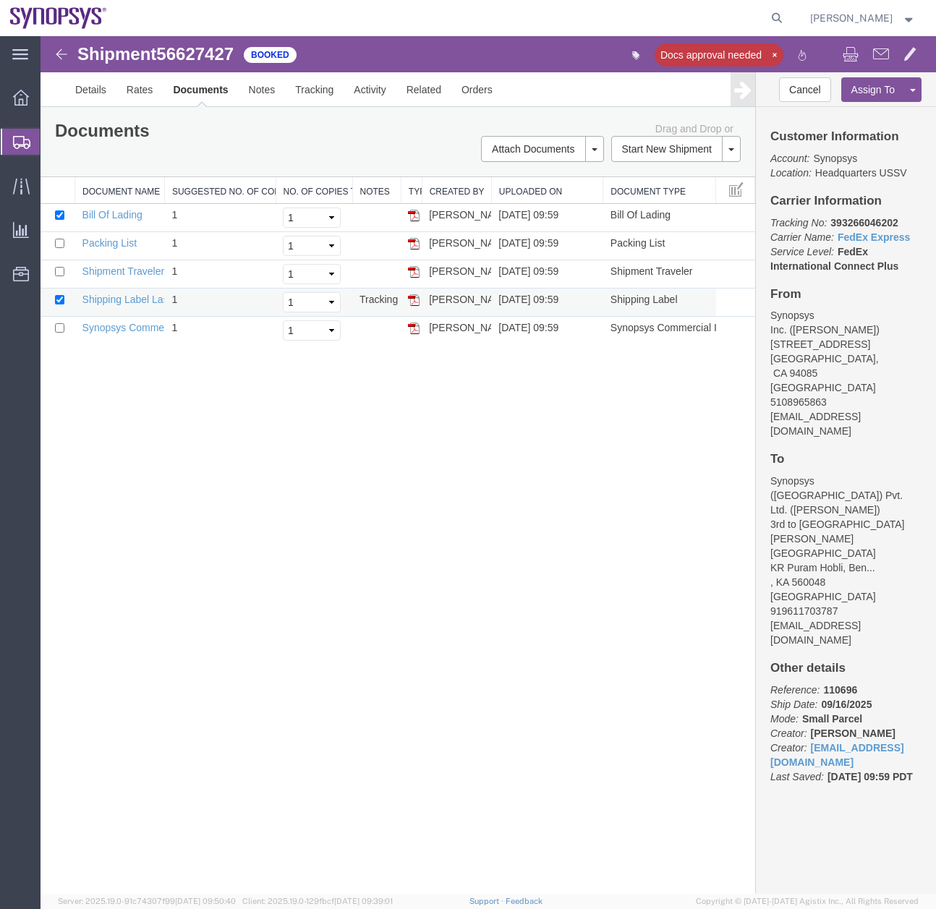
click at [414, 299] on img at bounding box center [414, 300] width 12 height 12
click at [411, 328] on img at bounding box center [414, 328] width 12 height 12
click at [410, 242] on img at bounding box center [414, 244] width 12 height 12
drag, startPoint x: 29, startPoint y: 134, endPoint x: 21, endPoint y: 135, distance: 8.1
click at [29, 134] on div at bounding box center [21, 142] width 40 height 26
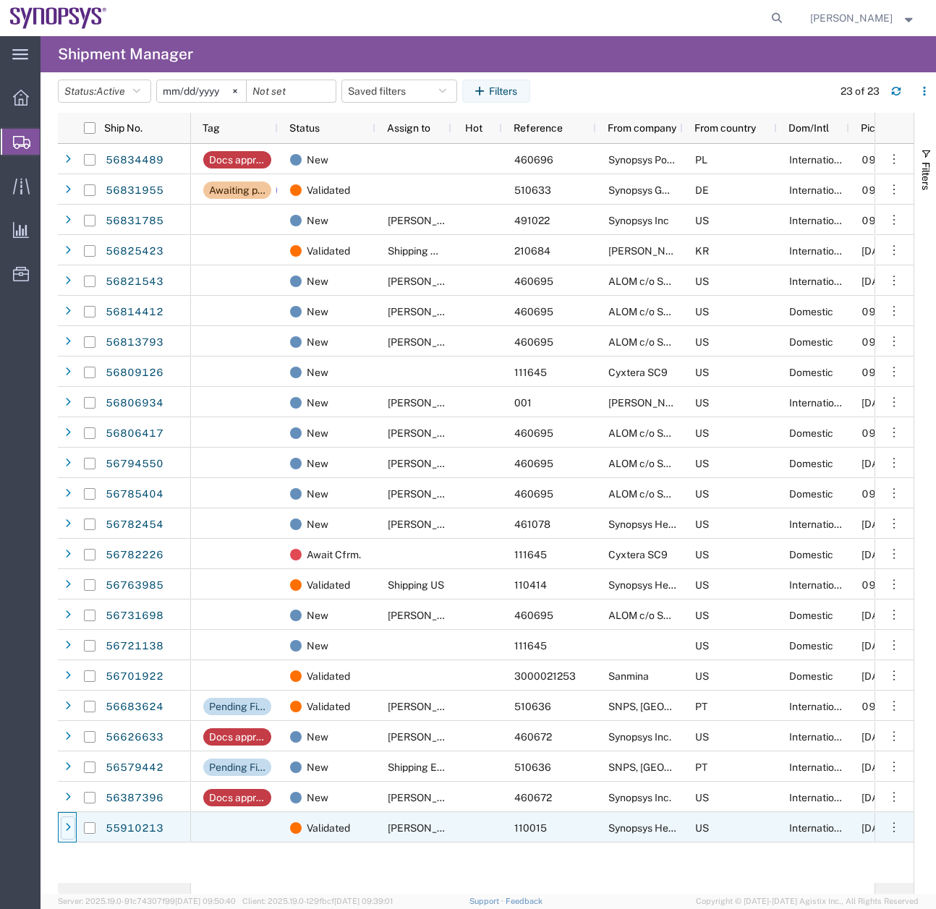
click at [73, 831] on div at bounding box center [68, 827] width 14 height 23
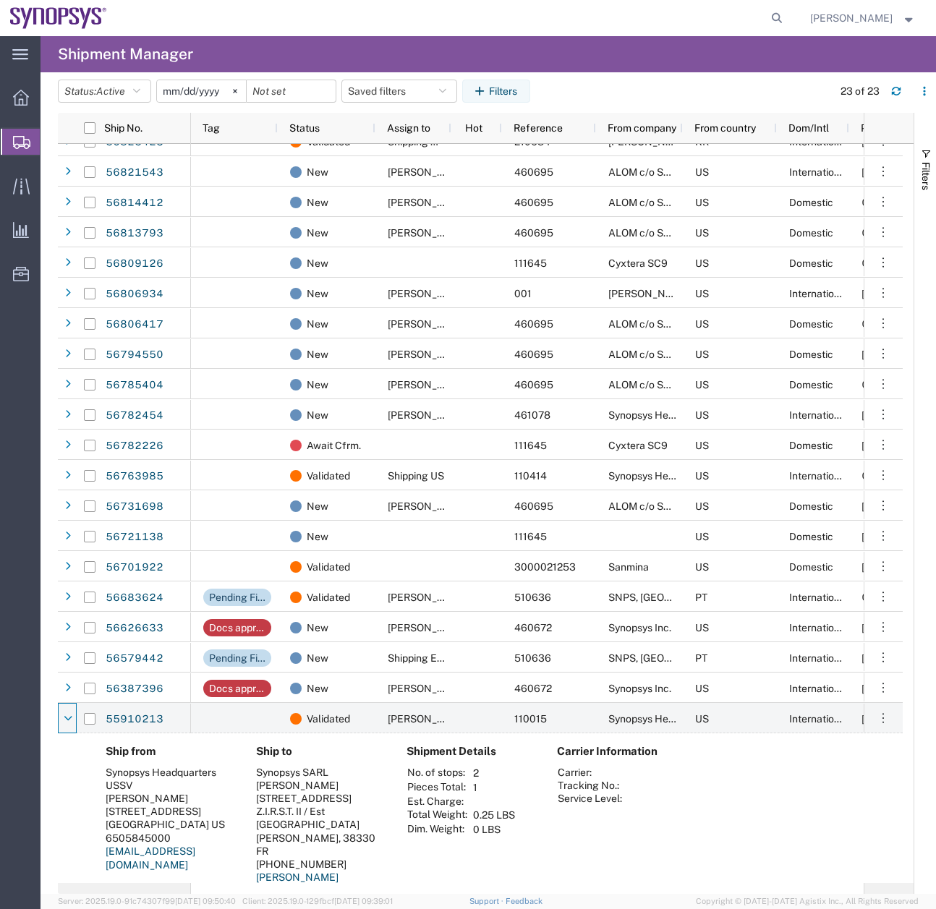
scroll to position [141, 0]
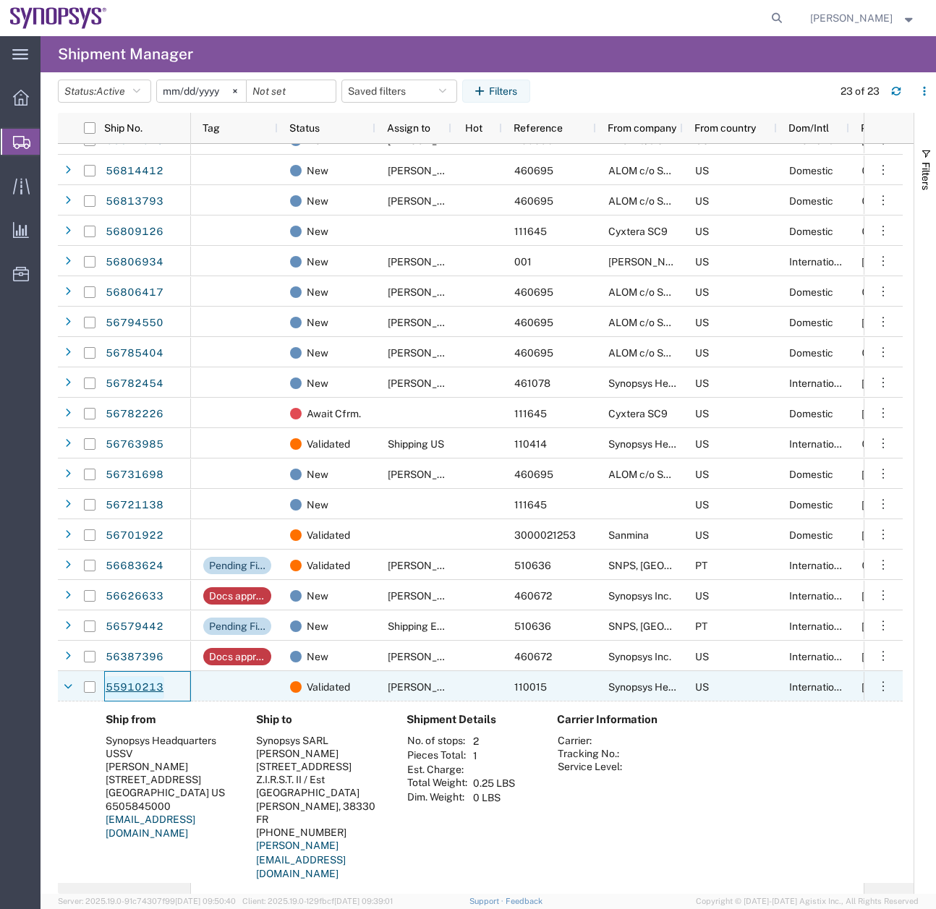
click at [129, 690] on link "55910213" at bounding box center [134, 687] width 59 height 23
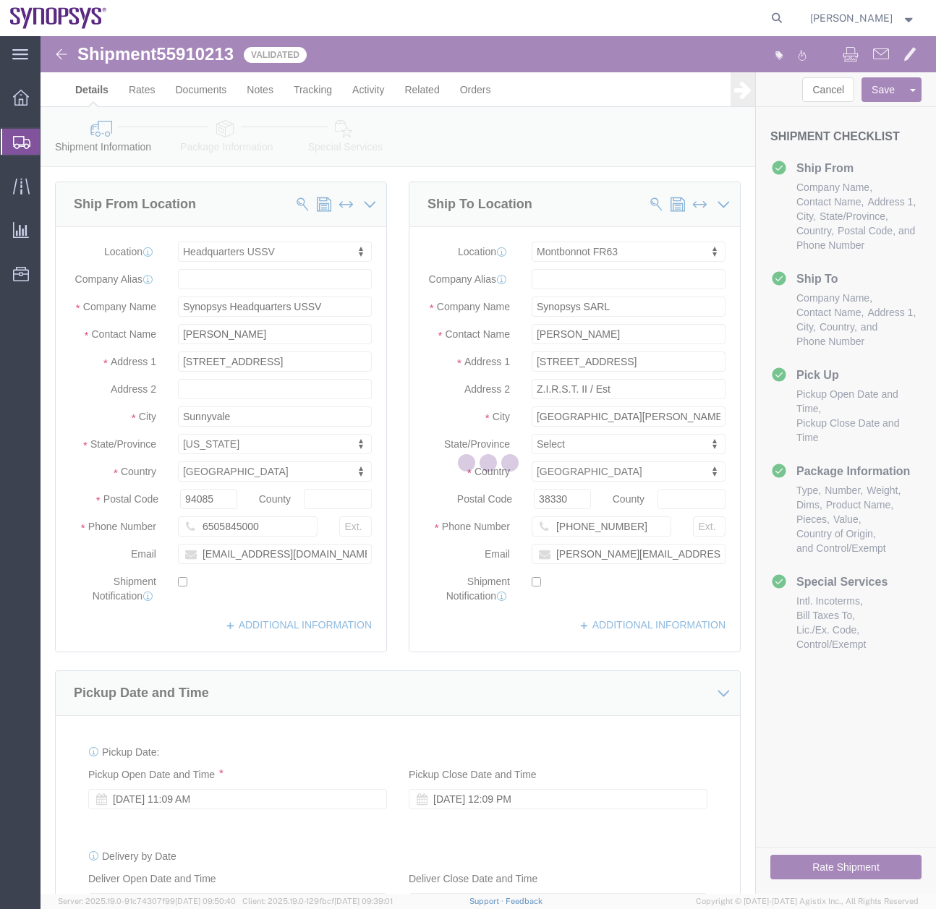
select select "63204"
select select "63106"
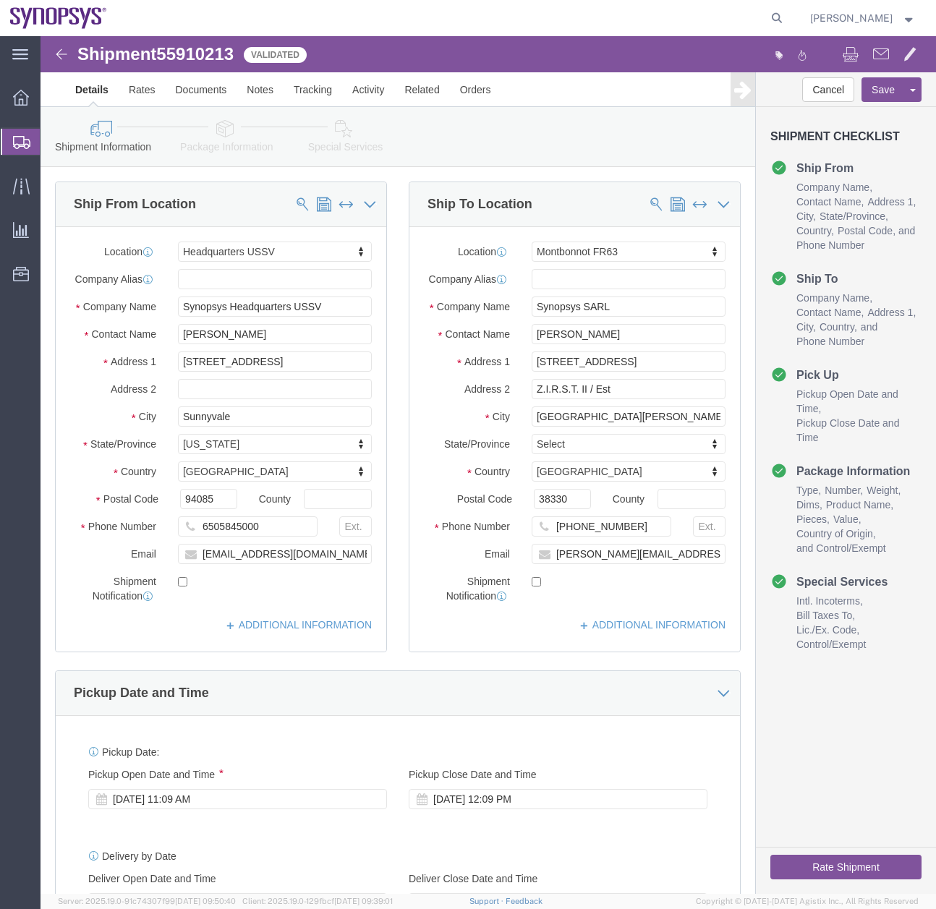
click icon
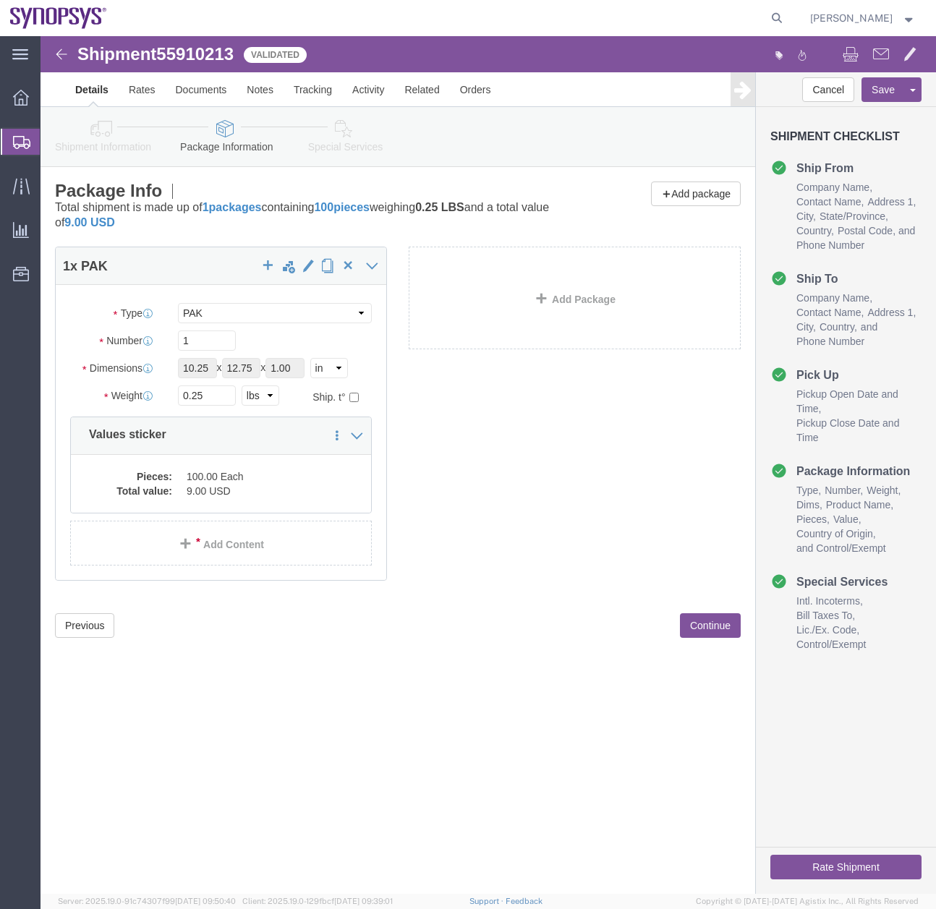
click at [14, 140] on icon at bounding box center [21, 142] width 17 height 13
